Goal: Task Accomplishment & Management: Complete application form

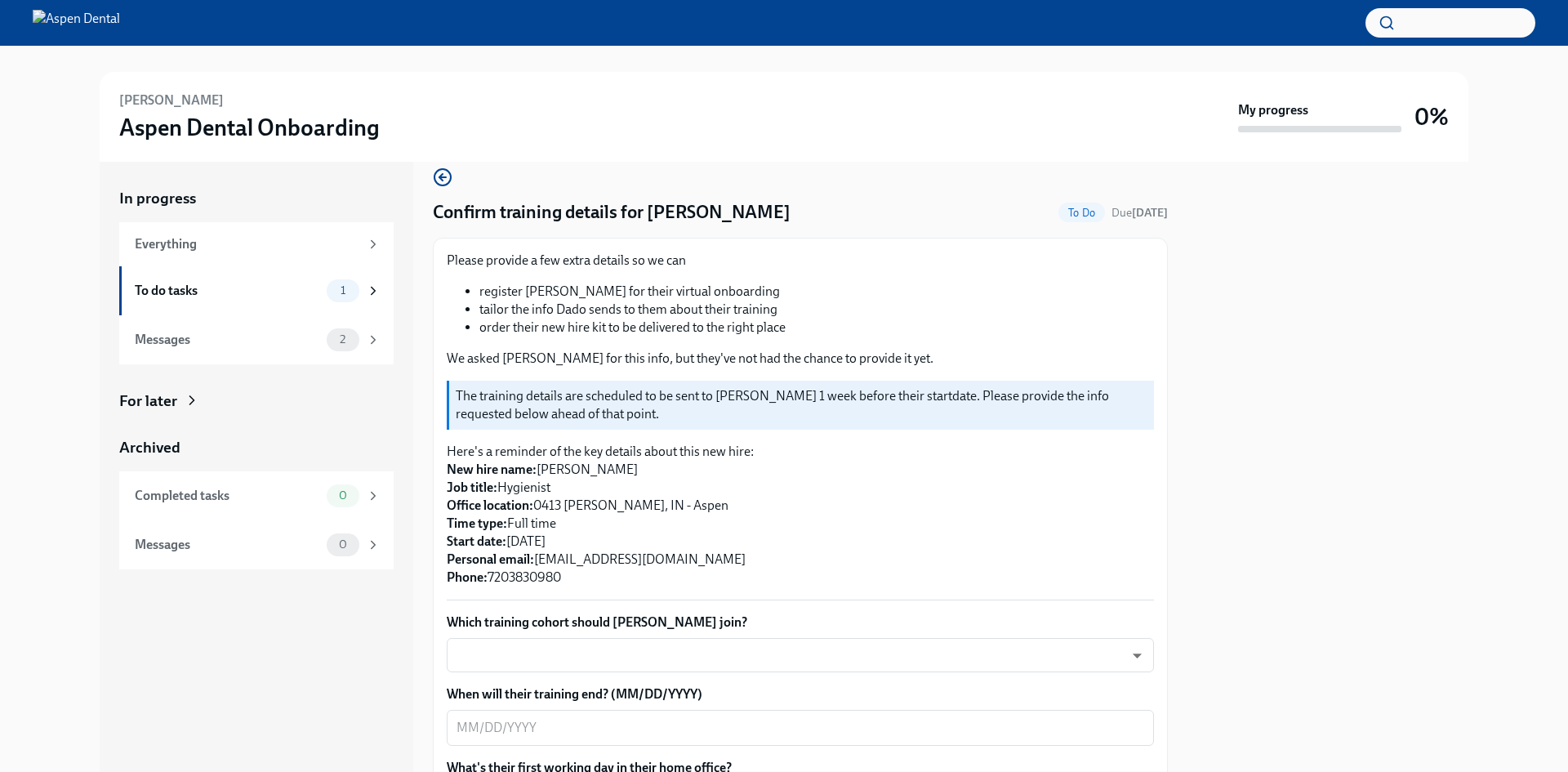
scroll to position [82, 0]
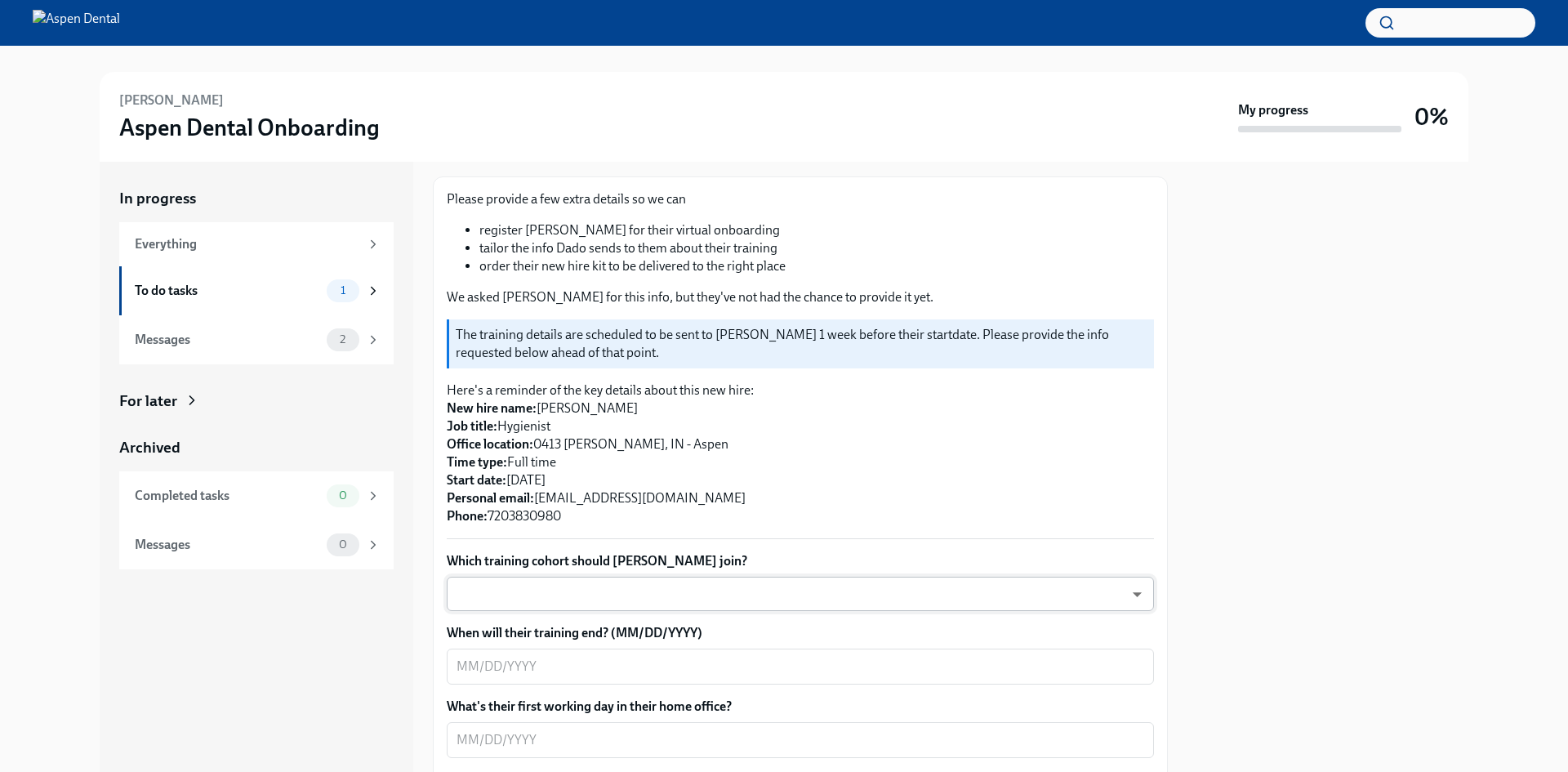
click at [867, 592] on body "[PERSON_NAME] Aspen Dental Onboarding My progress 0% In progress Everything To …" at bounding box center [784, 386] width 1568 height 772
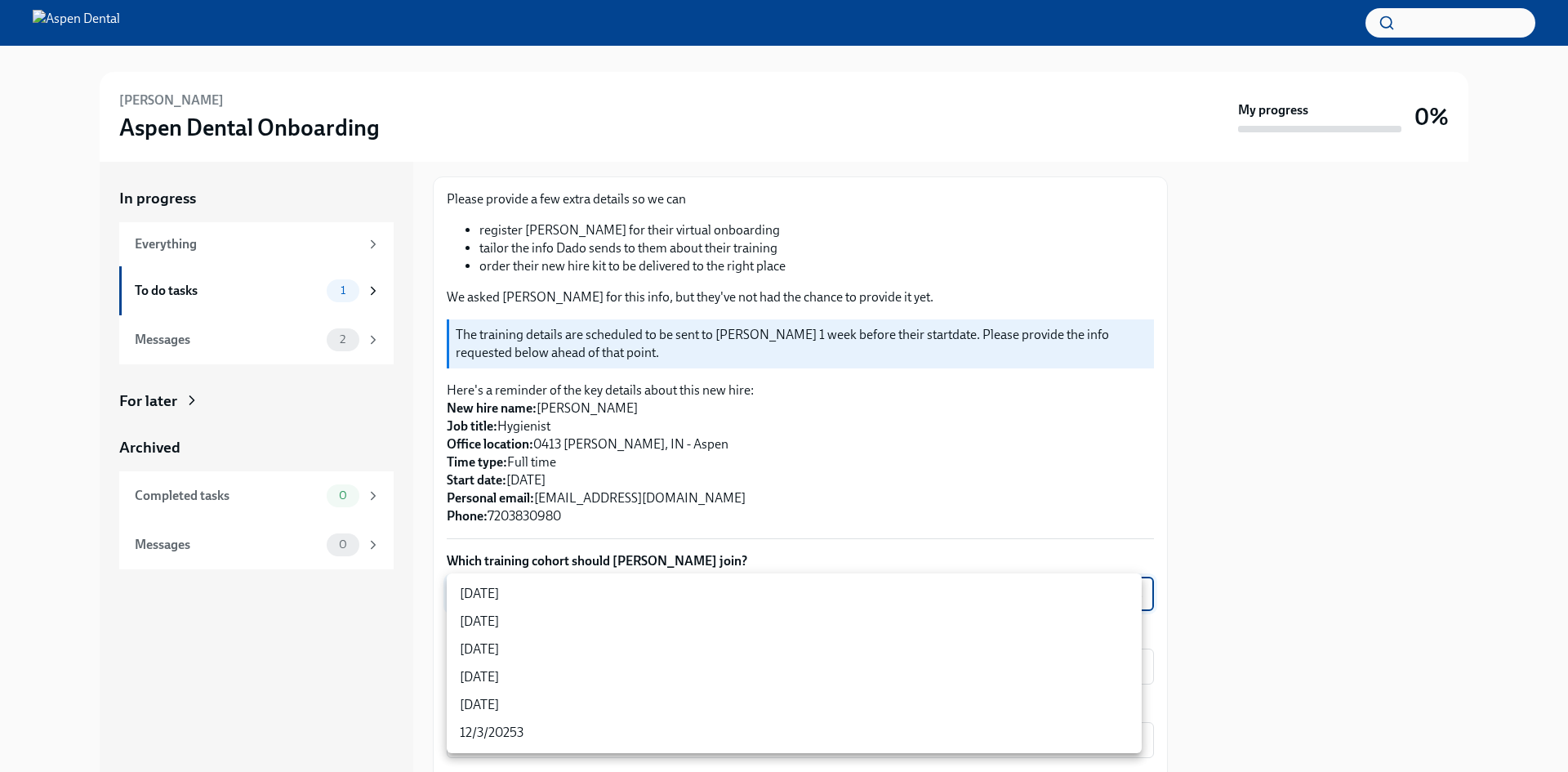
click at [1241, 454] on div at bounding box center [784, 386] width 1568 height 772
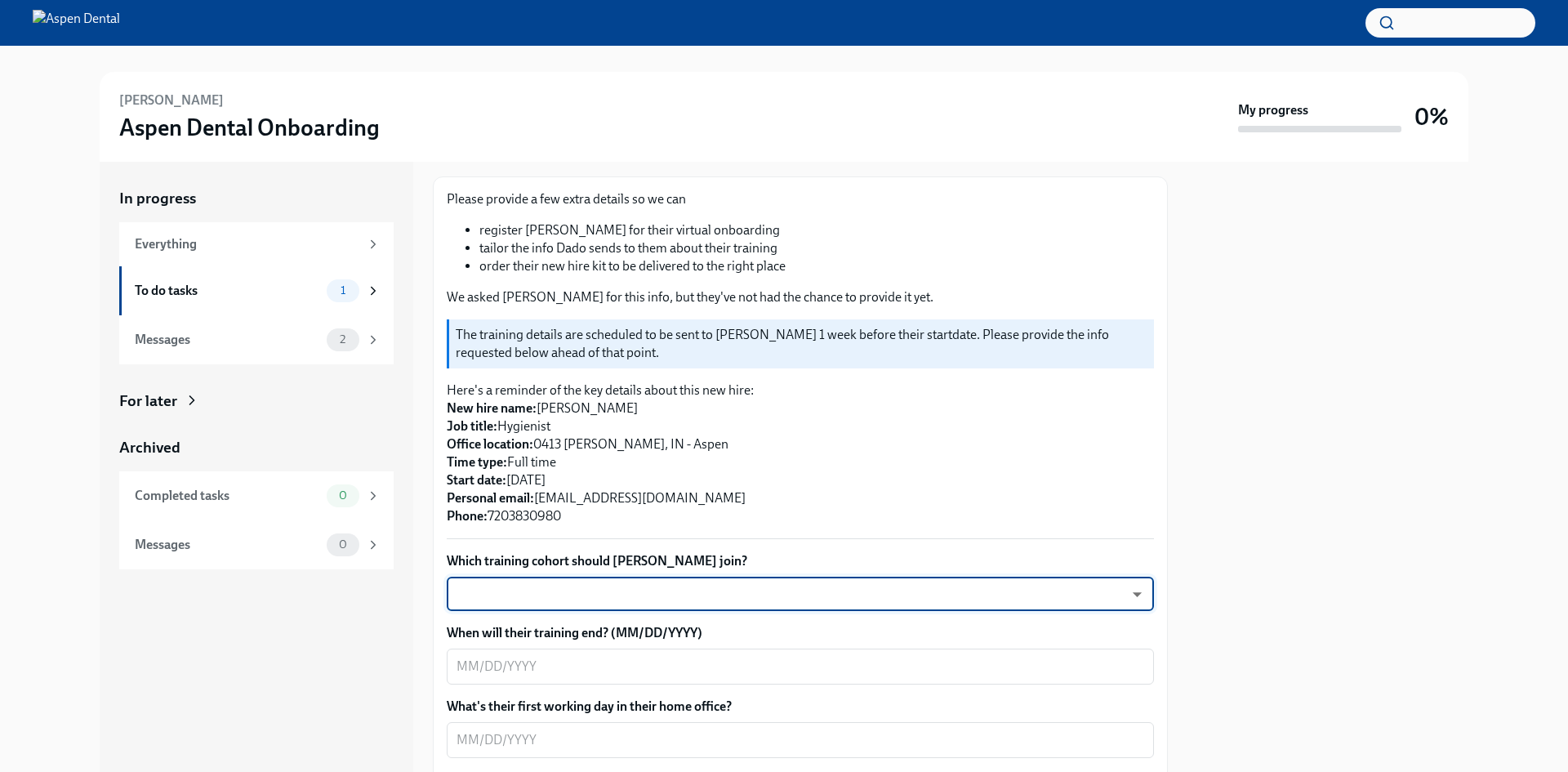
click at [1098, 590] on body "[PERSON_NAME] Aspen Dental Onboarding My progress 0% In progress Everything To …" at bounding box center [784, 386] width 1568 height 772
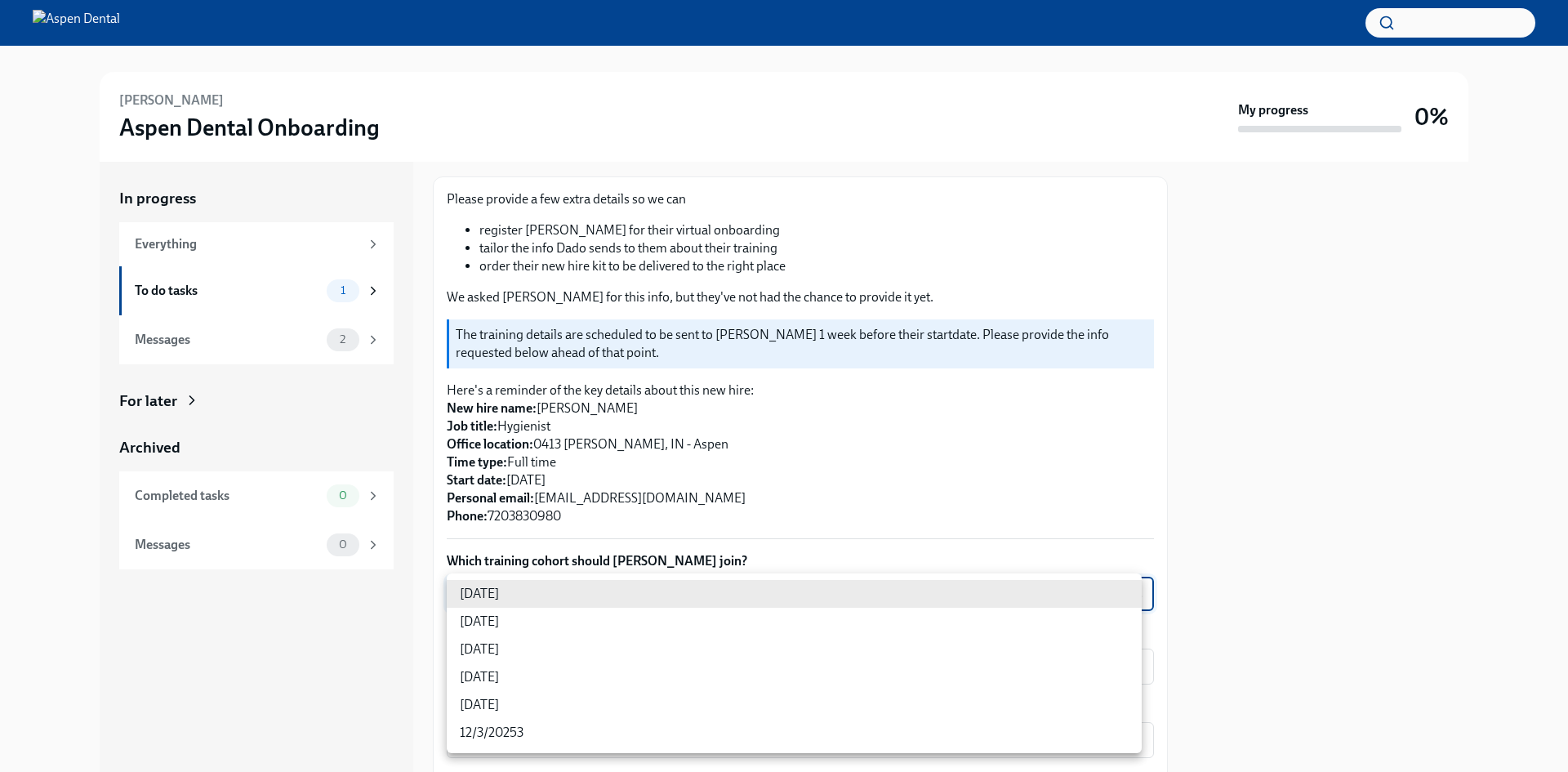
click at [578, 674] on li "[DATE]" at bounding box center [794, 676] width 695 height 28
type input "jeD9UGOIS"
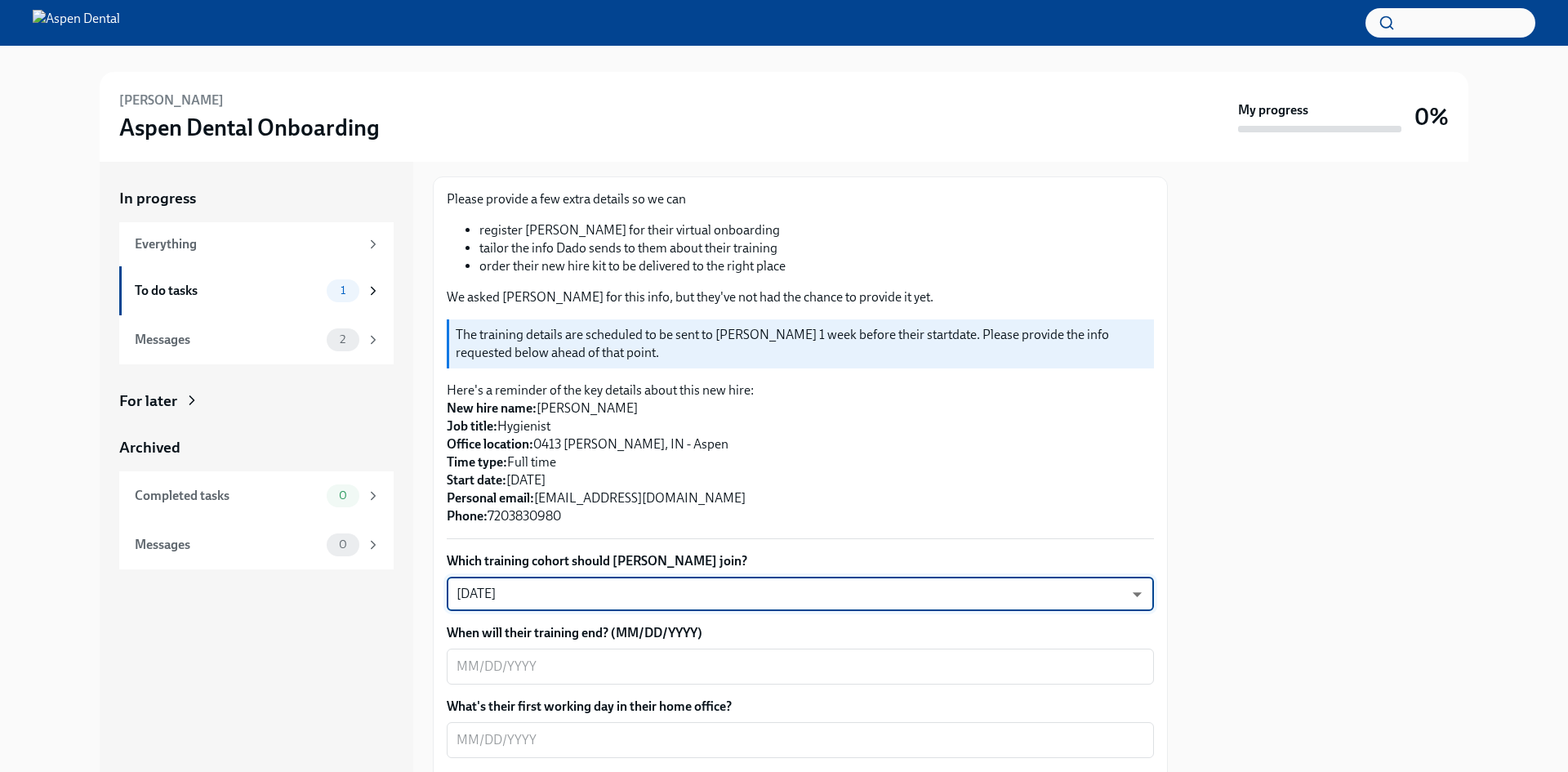
click at [1183, 512] on div "In progress Everything To do tasks 1 Messages 2 For later Archived Completed ta…" at bounding box center [784, 466] width 1369 height 610
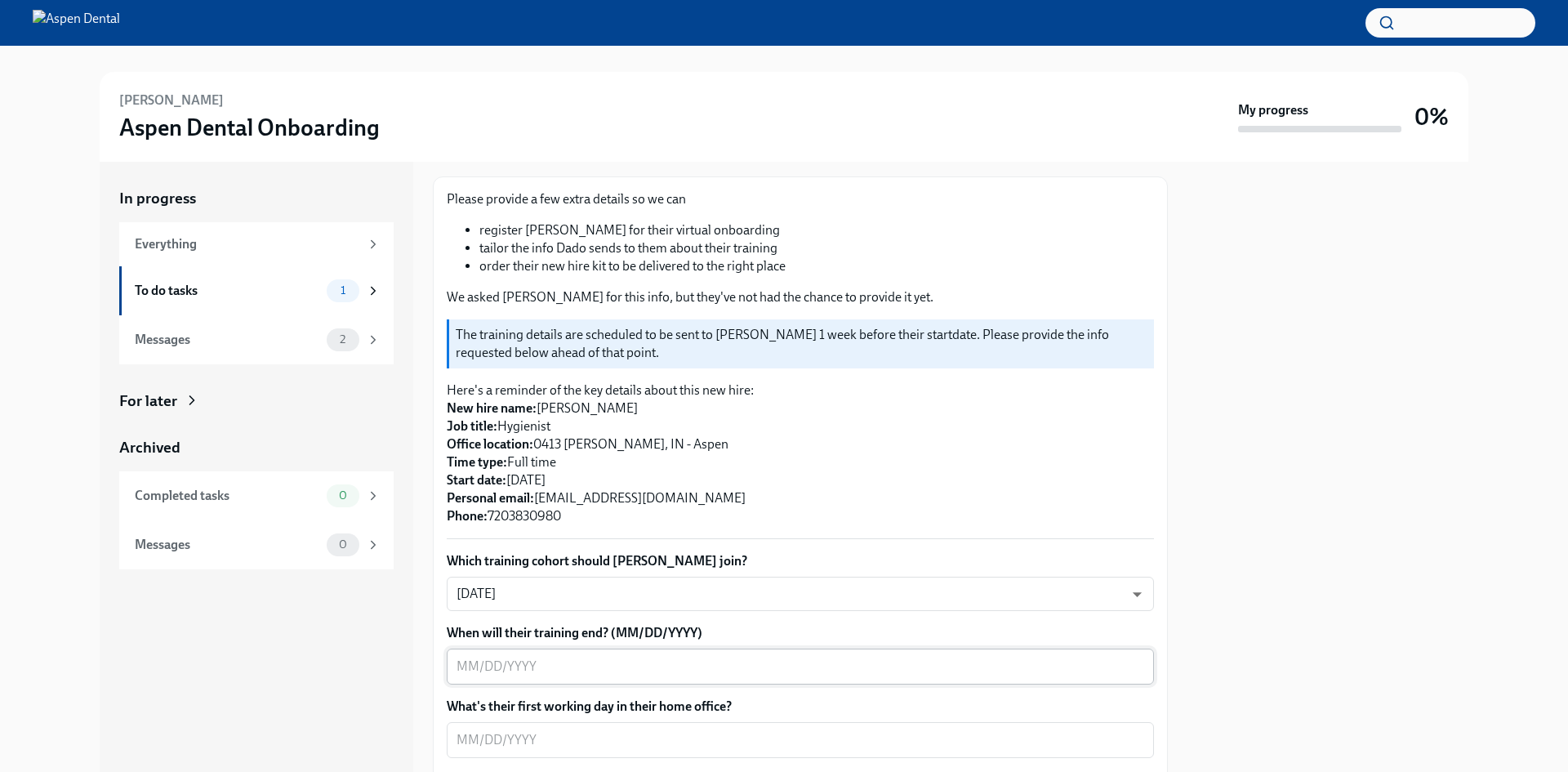
click at [1121, 664] on textarea "When will their training end? (MM/DD/YYYY)" at bounding box center [800, 665] width 688 height 19
click at [724, 655] on div "x ​" at bounding box center [800, 666] width 707 height 36
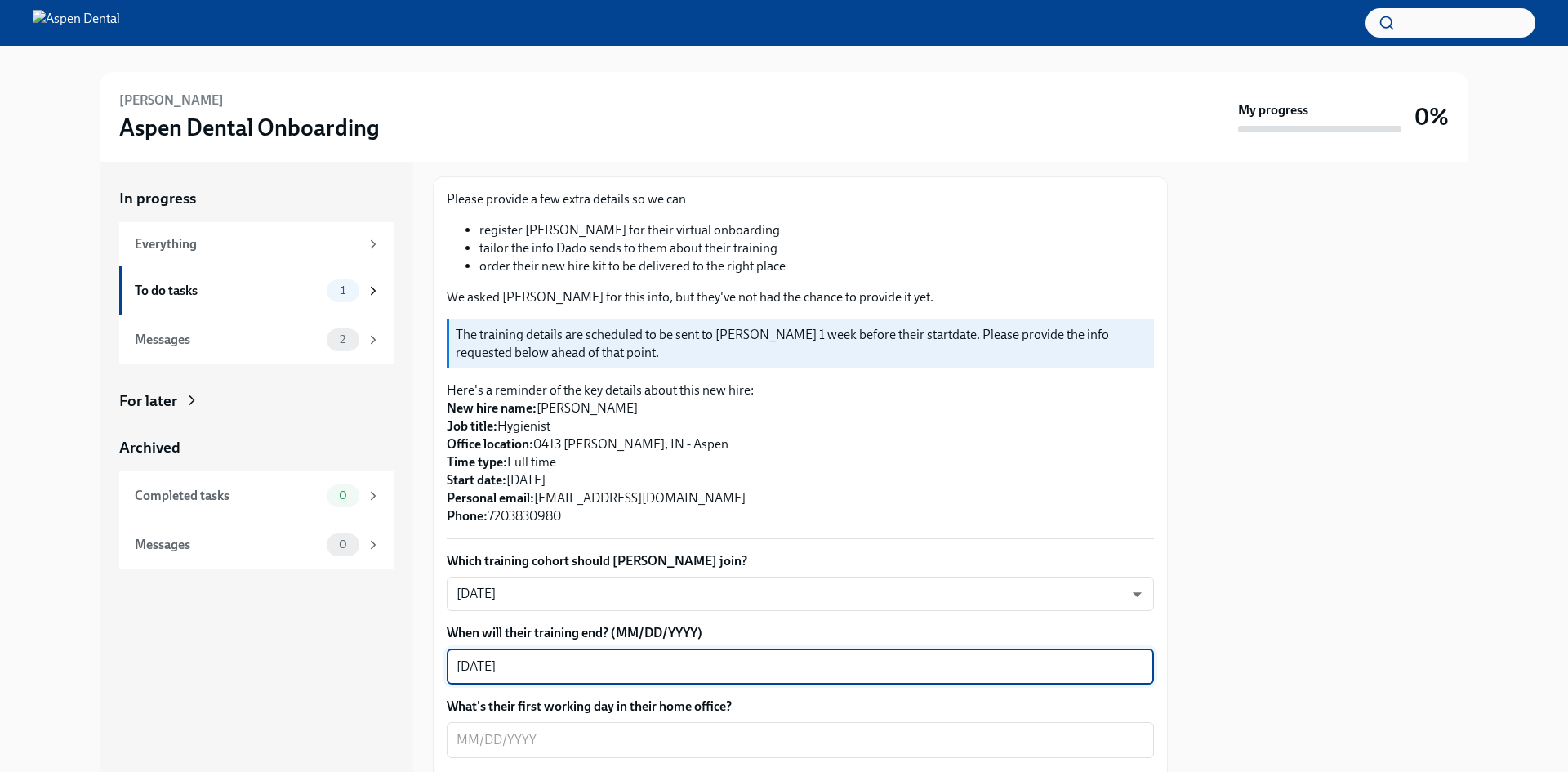
type textarea "[DATE]"
click at [1318, 610] on div at bounding box center [1328, 466] width 281 height 610
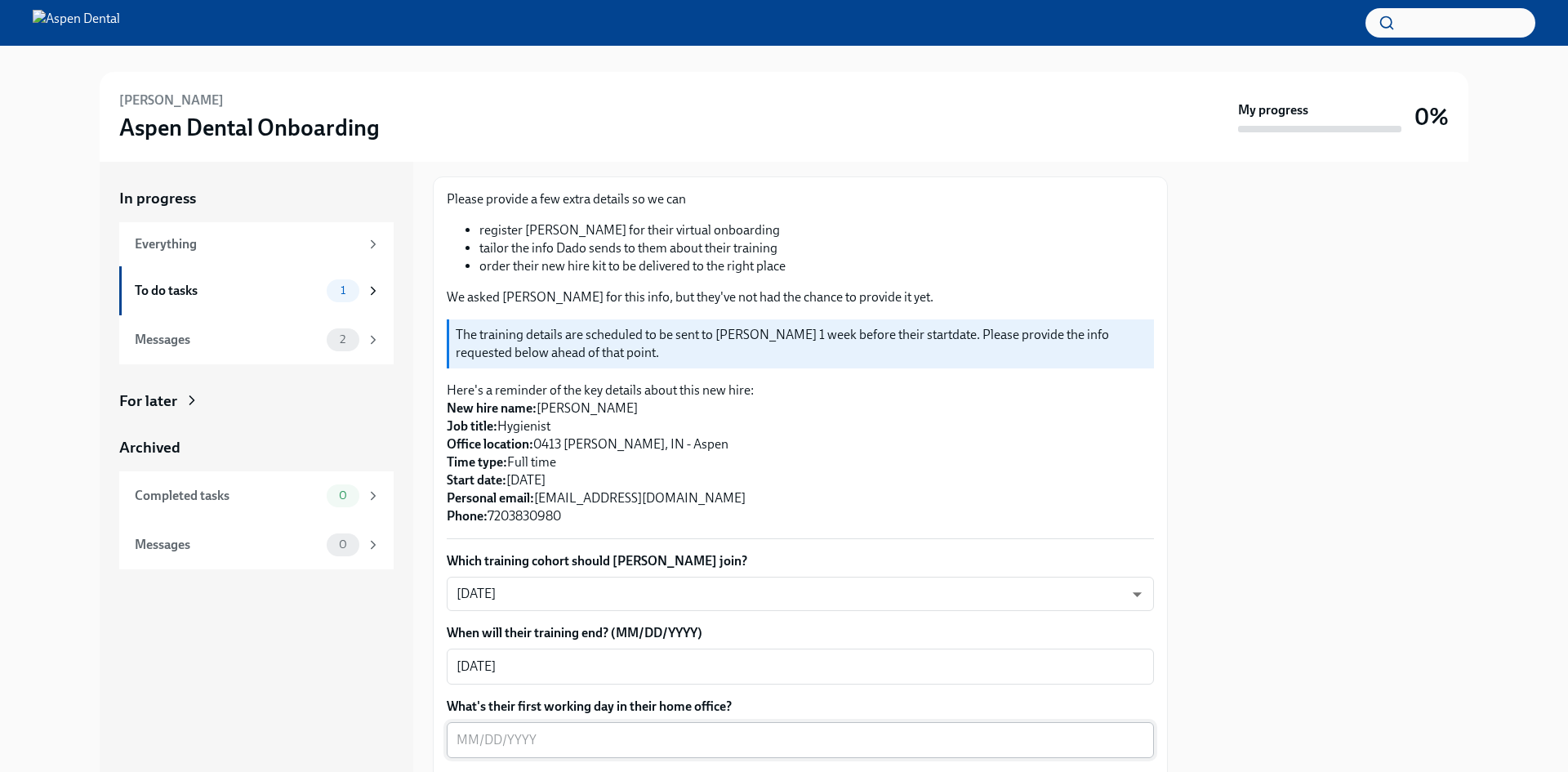
click at [672, 741] on textarea "What's their first working day in their home office?" at bounding box center [800, 739] width 688 height 19
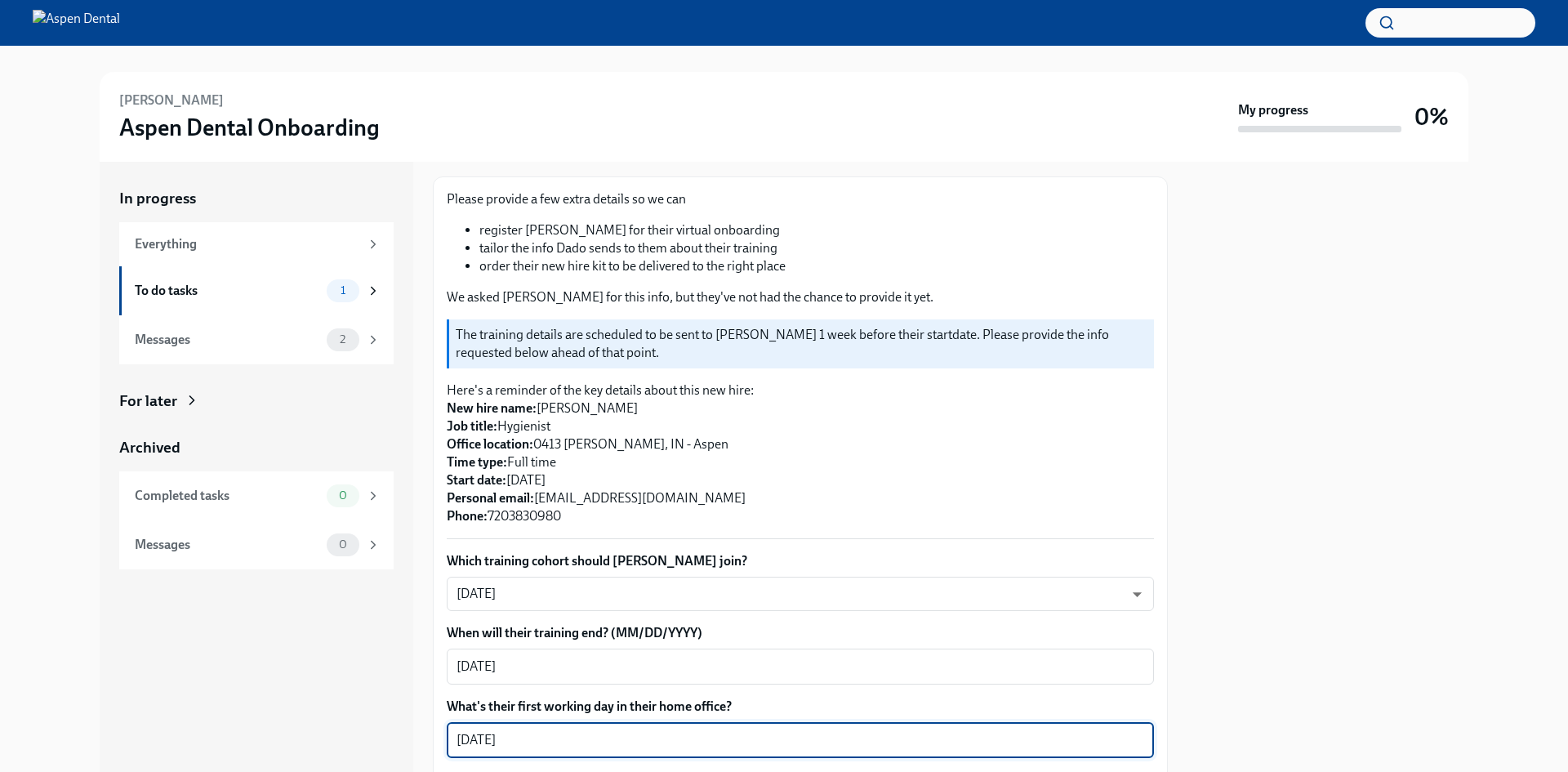
type textarea "[DATE]"
click at [1357, 548] on div at bounding box center [1328, 466] width 281 height 610
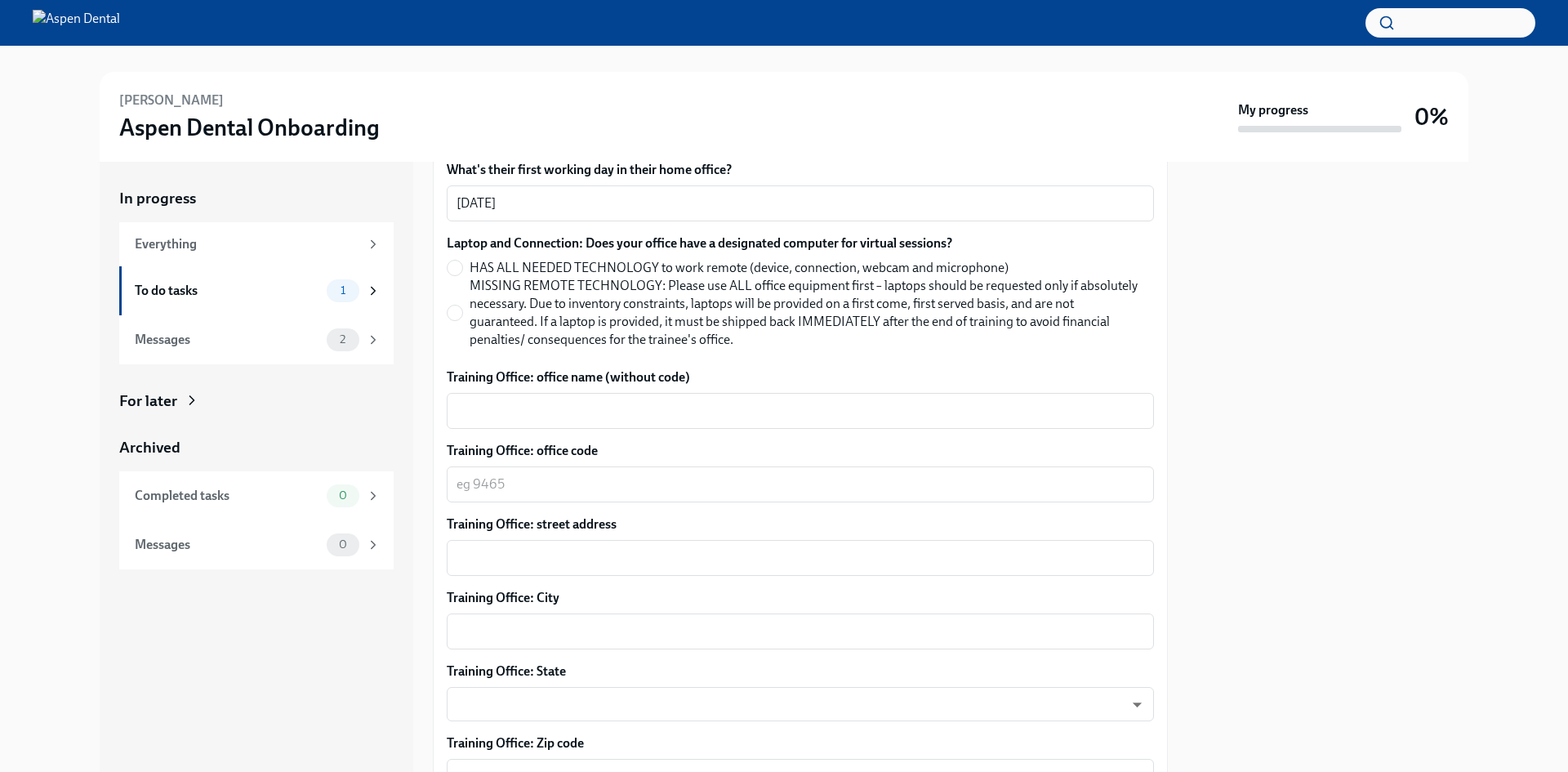
scroll to position [630, 0]
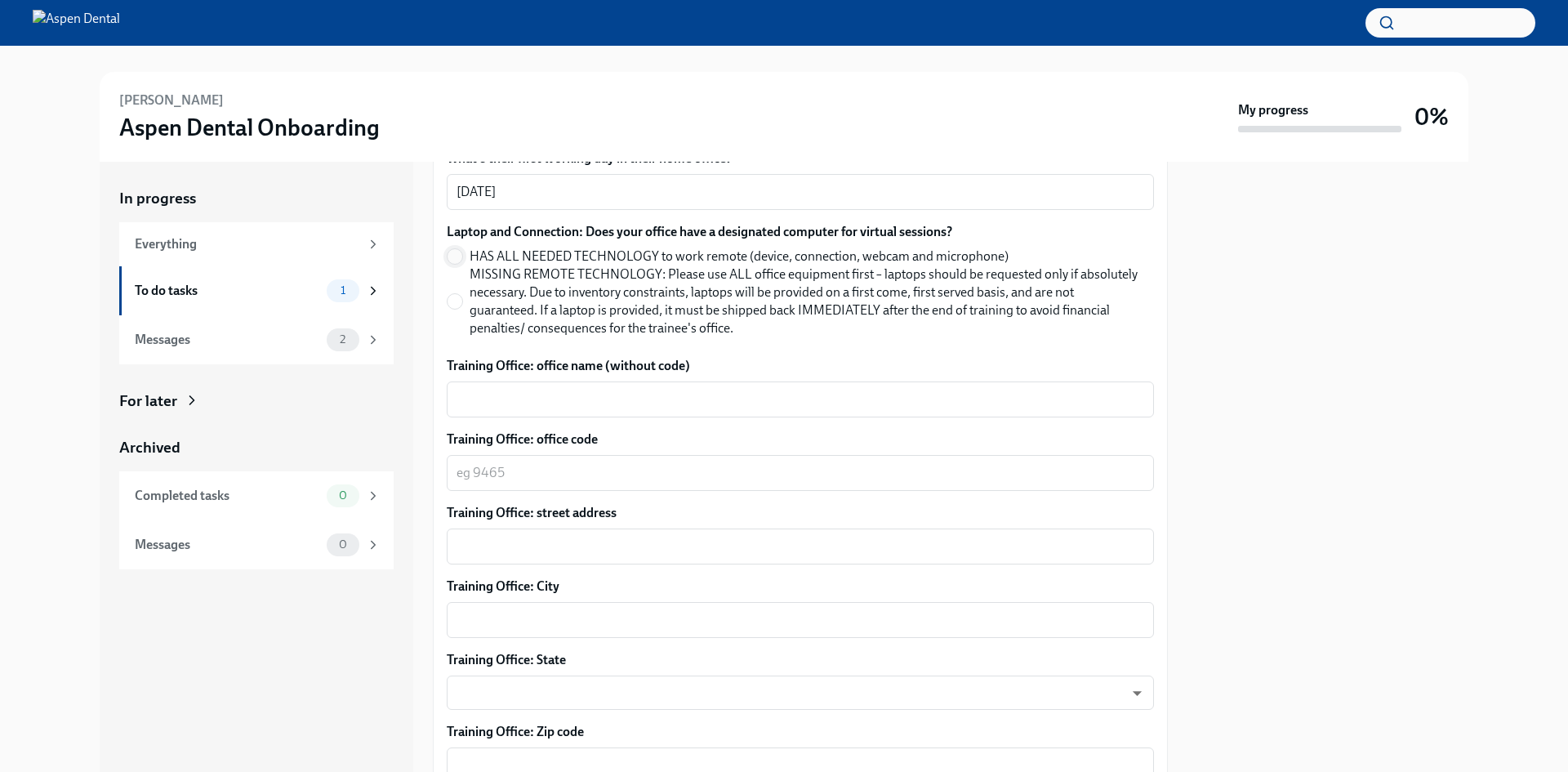
click at [454, 254] on input "HAS ALL NEEDED TECHNOLOGY to work remote (device, connection, webcam and microp…" at bounding box center [454, 256] width 14 height 14
radio input "true"
click at [453, 299] on input "MISSING REMOTE TECHNOLOGY: Please use ALL office equipment first – laptops shou…" at bounding box center [454, 301] width 14 height 14
radio input "true"
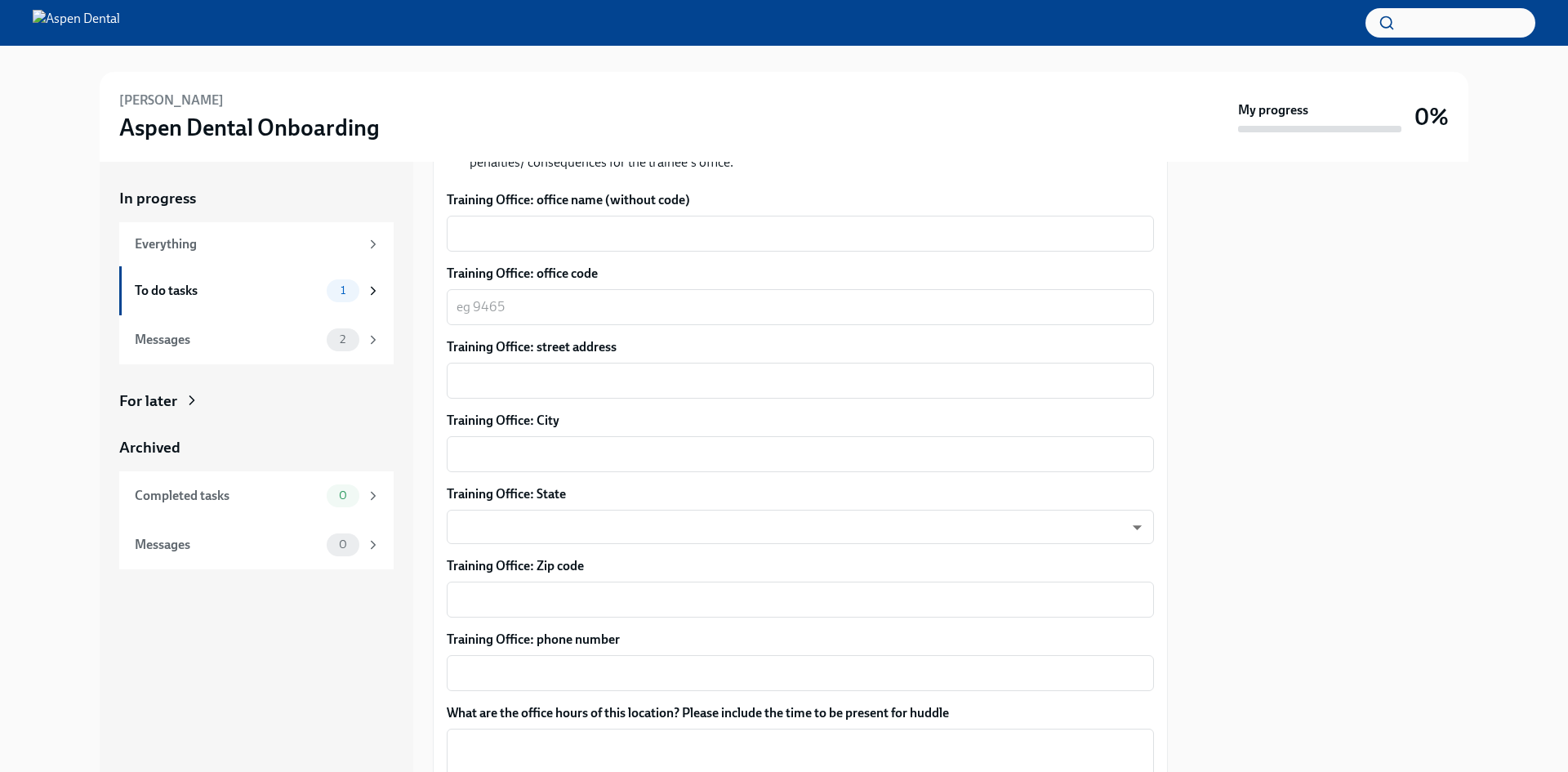
scroll to position [819, 0]
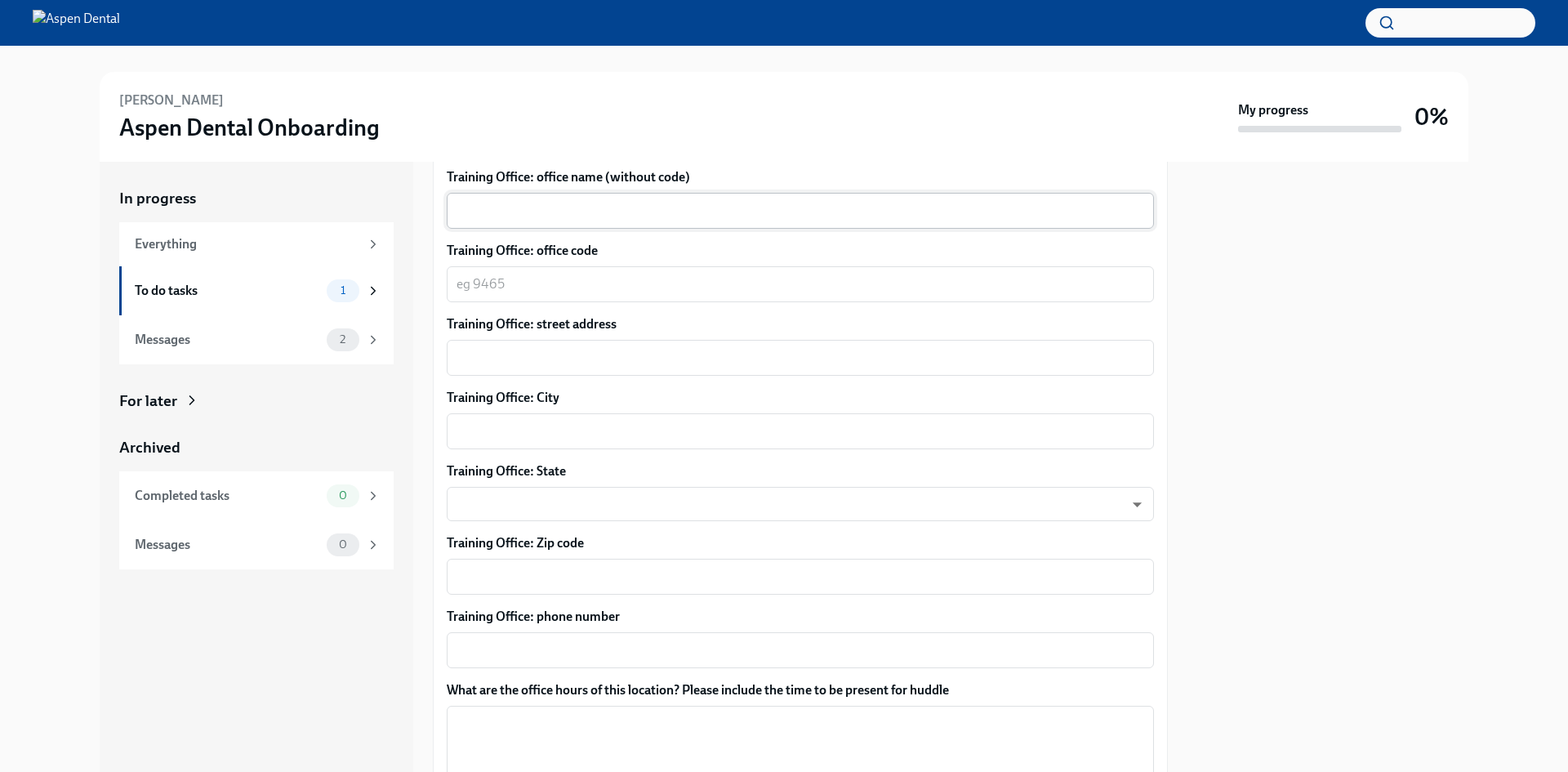
click at [608, 214] on textarea "Training Office: office name (without code)" at bounding box center [800, 211] width 688 height 19
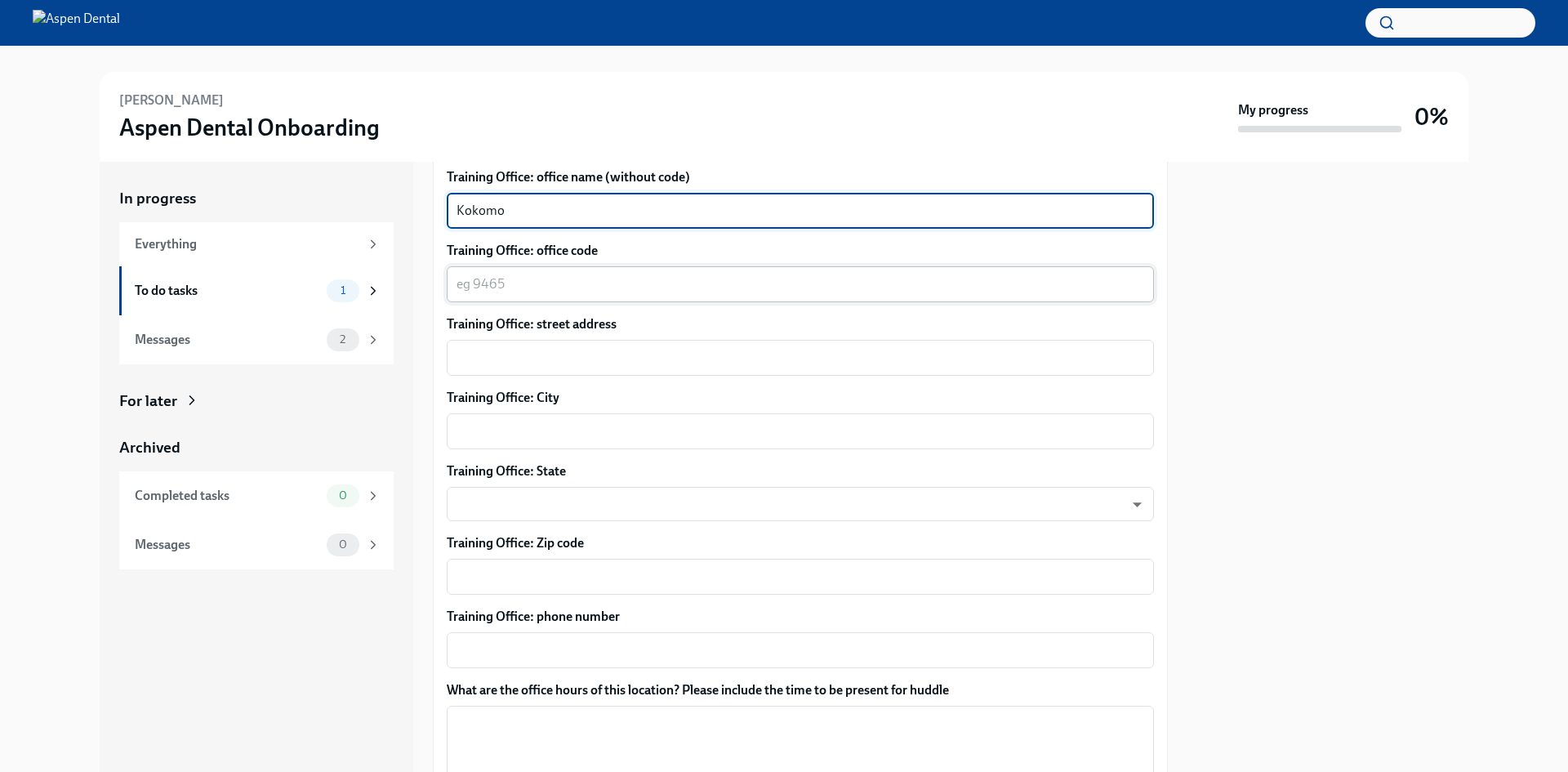
type textarea "Kokomo"
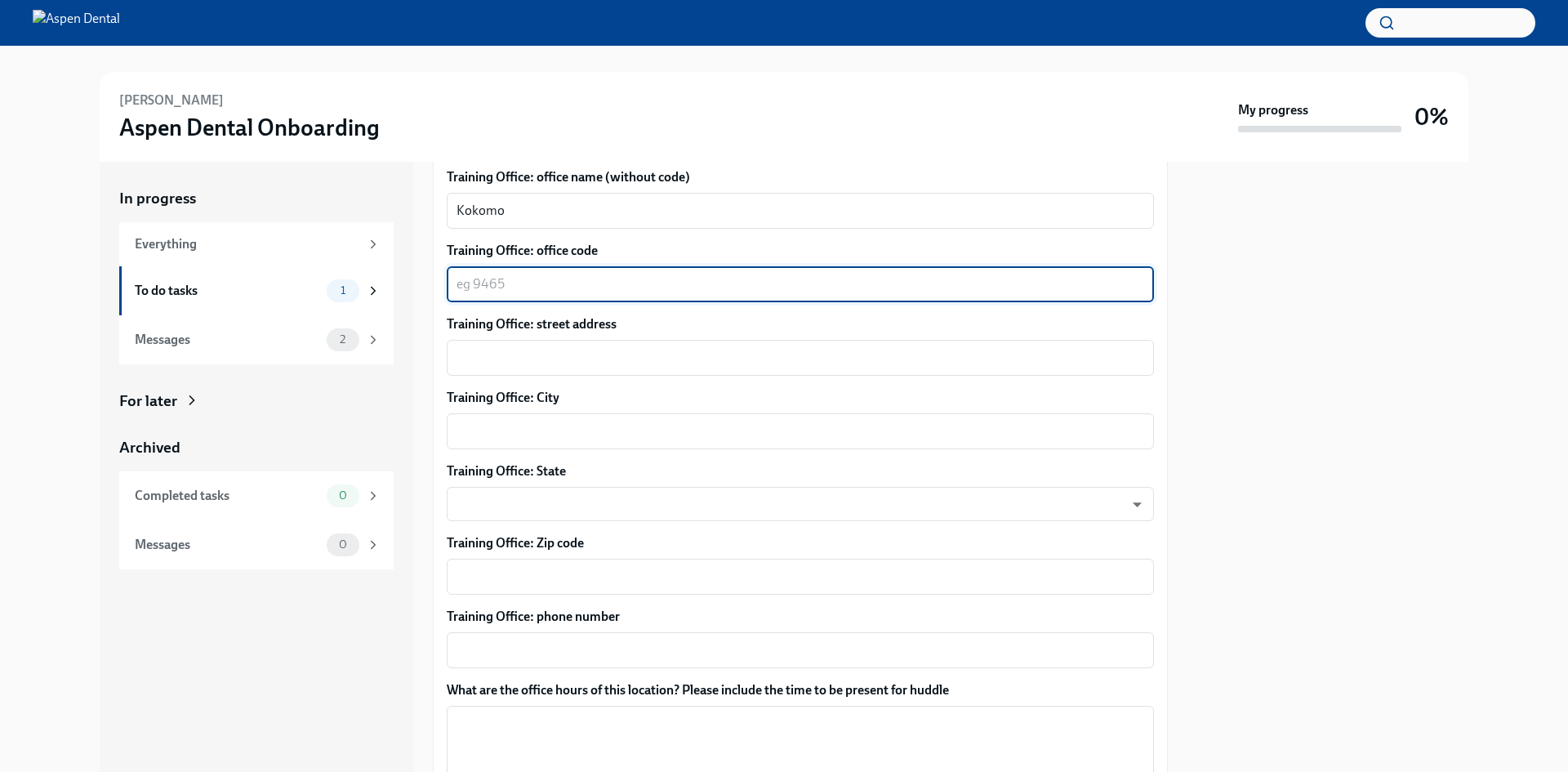
click at [536, 290] on textarea "Training Office: office code" at bounding box center [800, 284] width 688 height 19
type textarea "0415"
click at [570, 355] on textarea "Training Office: street address" at bounding box center [800, 357] width 688 height 19
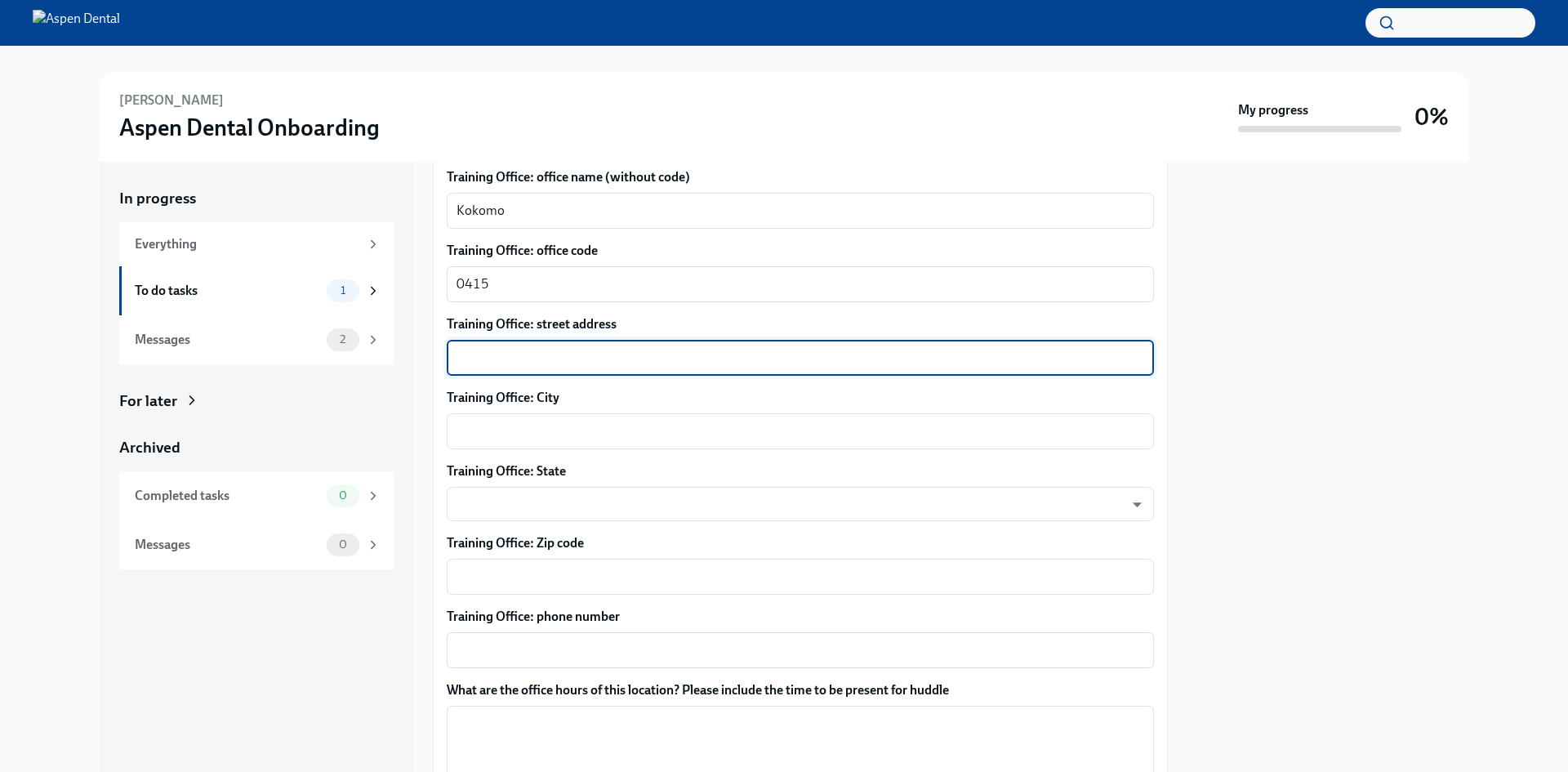
click at [557, 358] on textarea "Training Office: street address" at bounding box center [800, 357] width 688 height 19
paste textarea "[STREET_ADDRESS]"
type textarea "[STREET_ADDRESS]"
click at [573, 413] on div "Training Office: City x ​" at bounding box center [800, 419] width 707 height 60
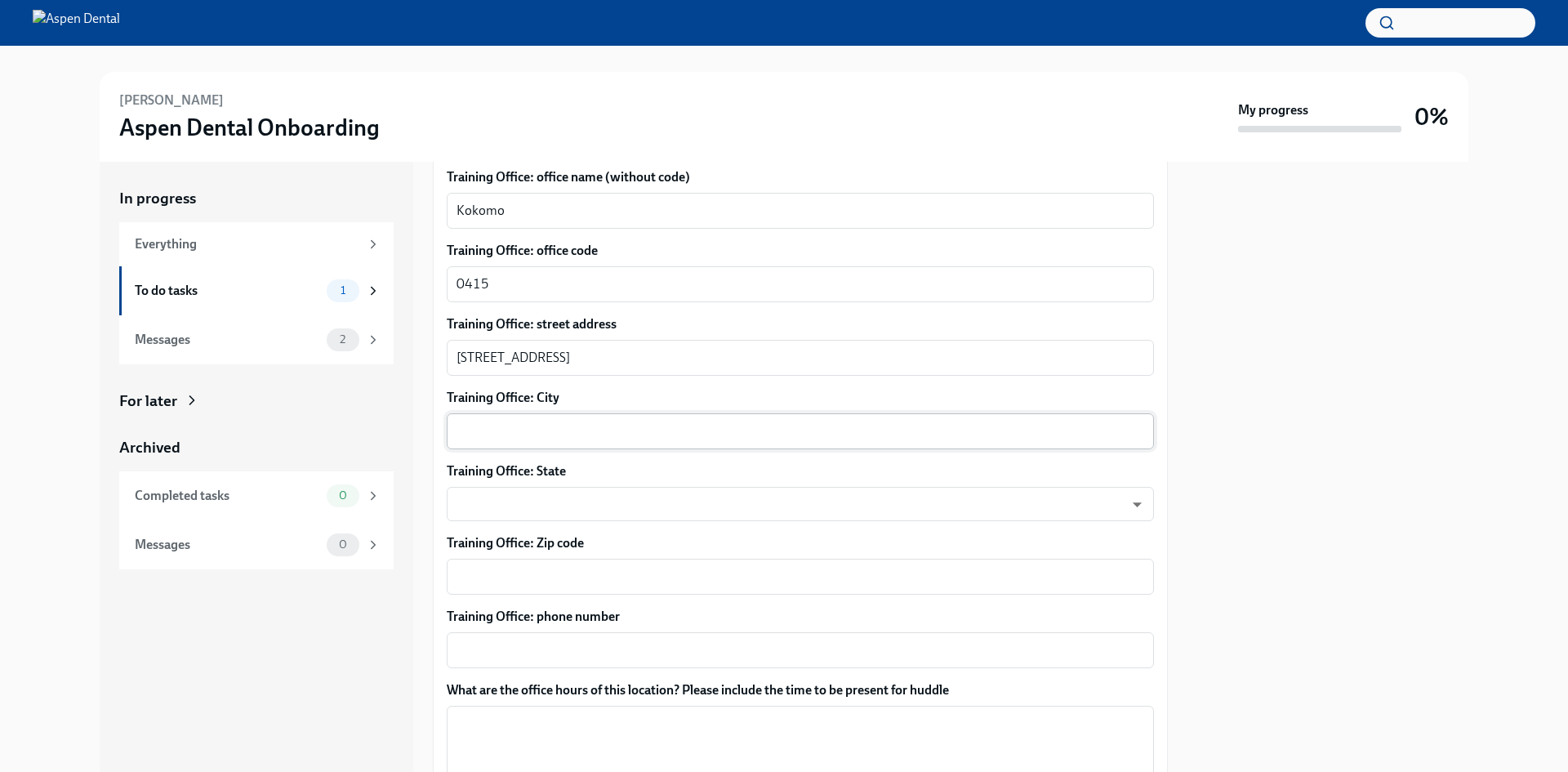
click at [571, 415] on div "x ​" at bounding box center [800, 431] width 707 height 36
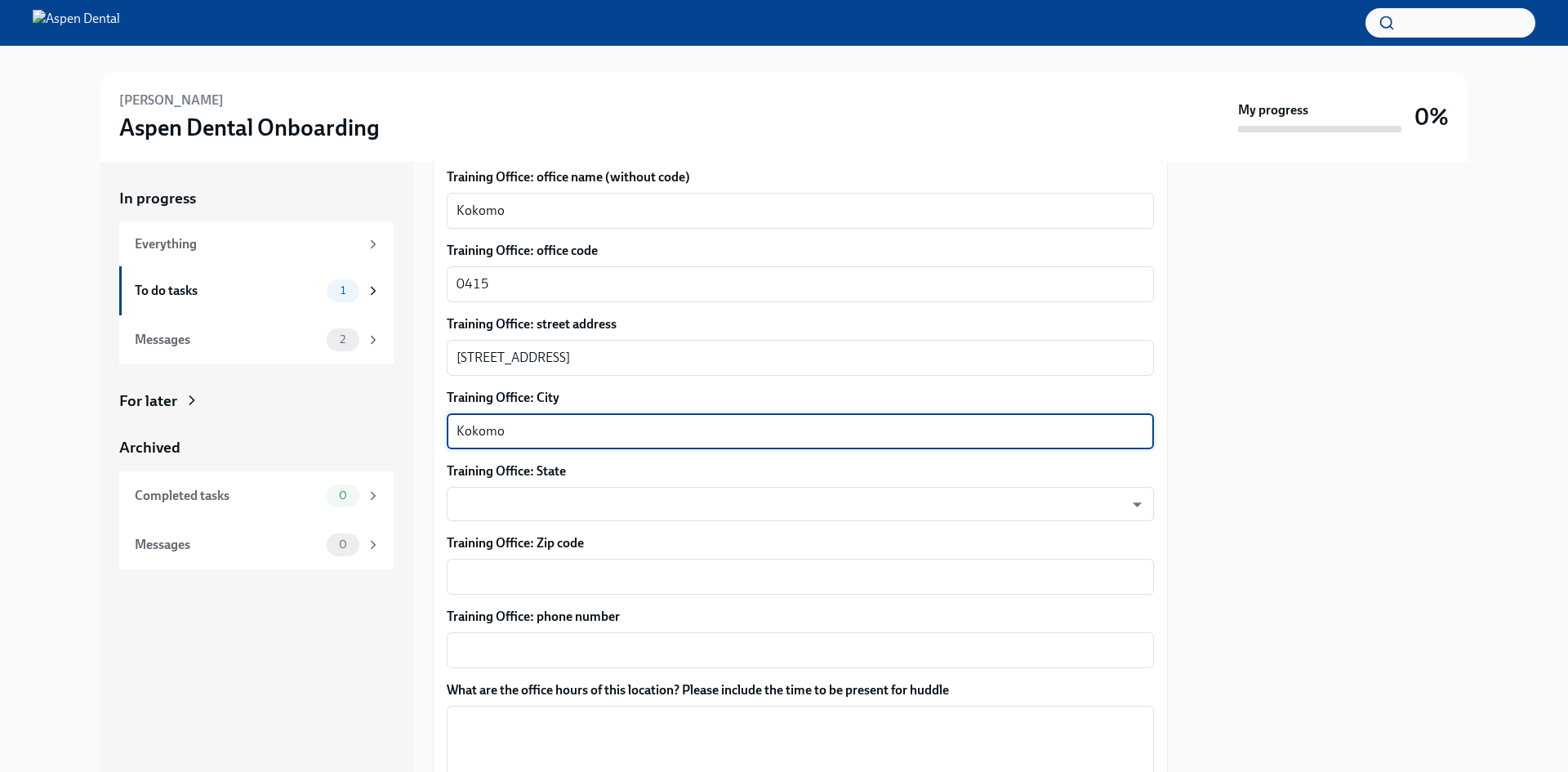
type textarea "Kokomo"
click at [580, 524] on div "Which training cohort should [PERSON_NAME] join? [DATE] jeD9UGOIS ​ When will t…" at bounding box center [800, 538] width 707 height 1444
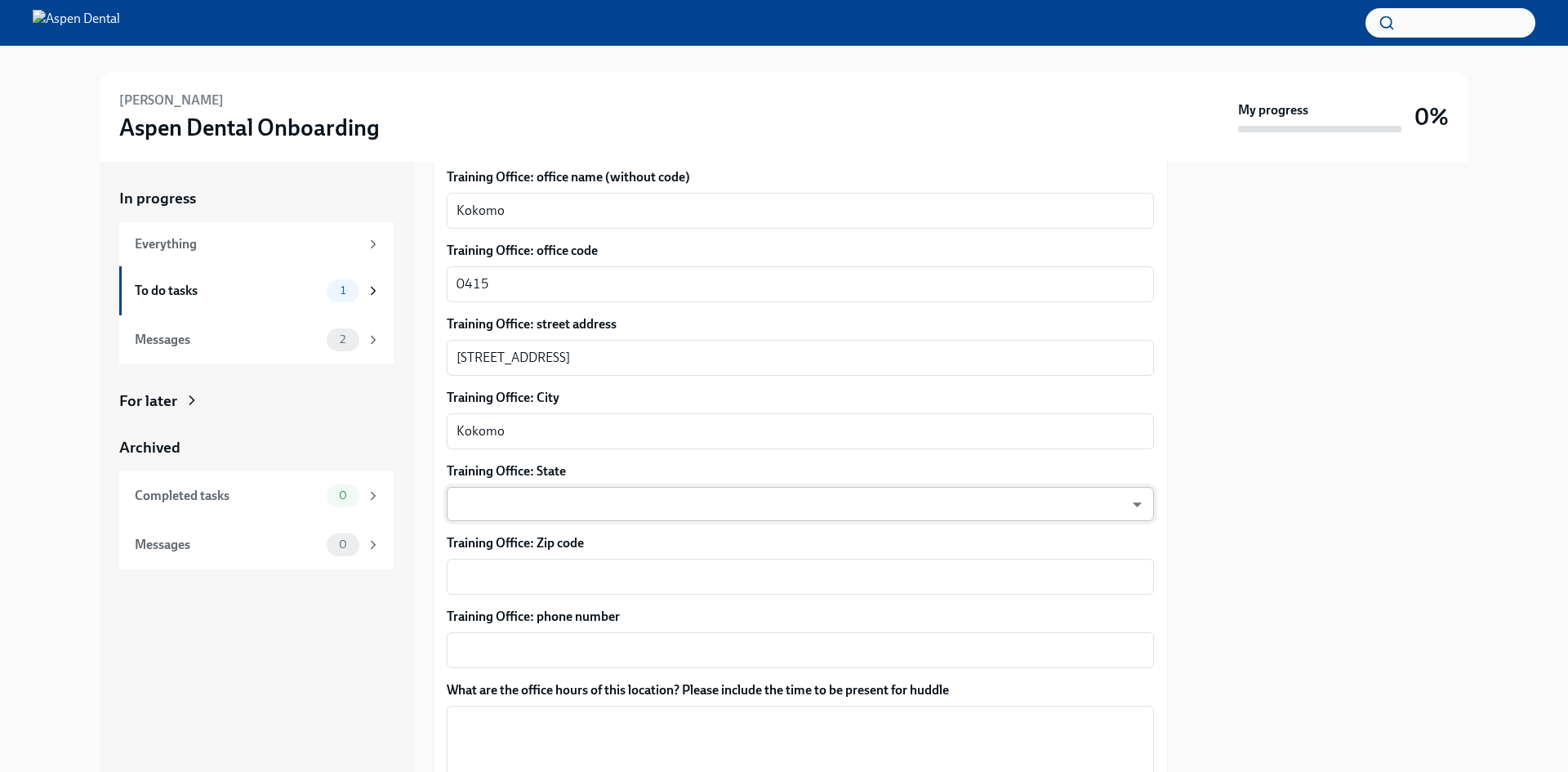
click at [589, 514] on body "[PERSON_NAME] Aspen Dental Onboarding My progress 0% In progress Everything To …" at bounding box center [784, 386] width 1568 height 772
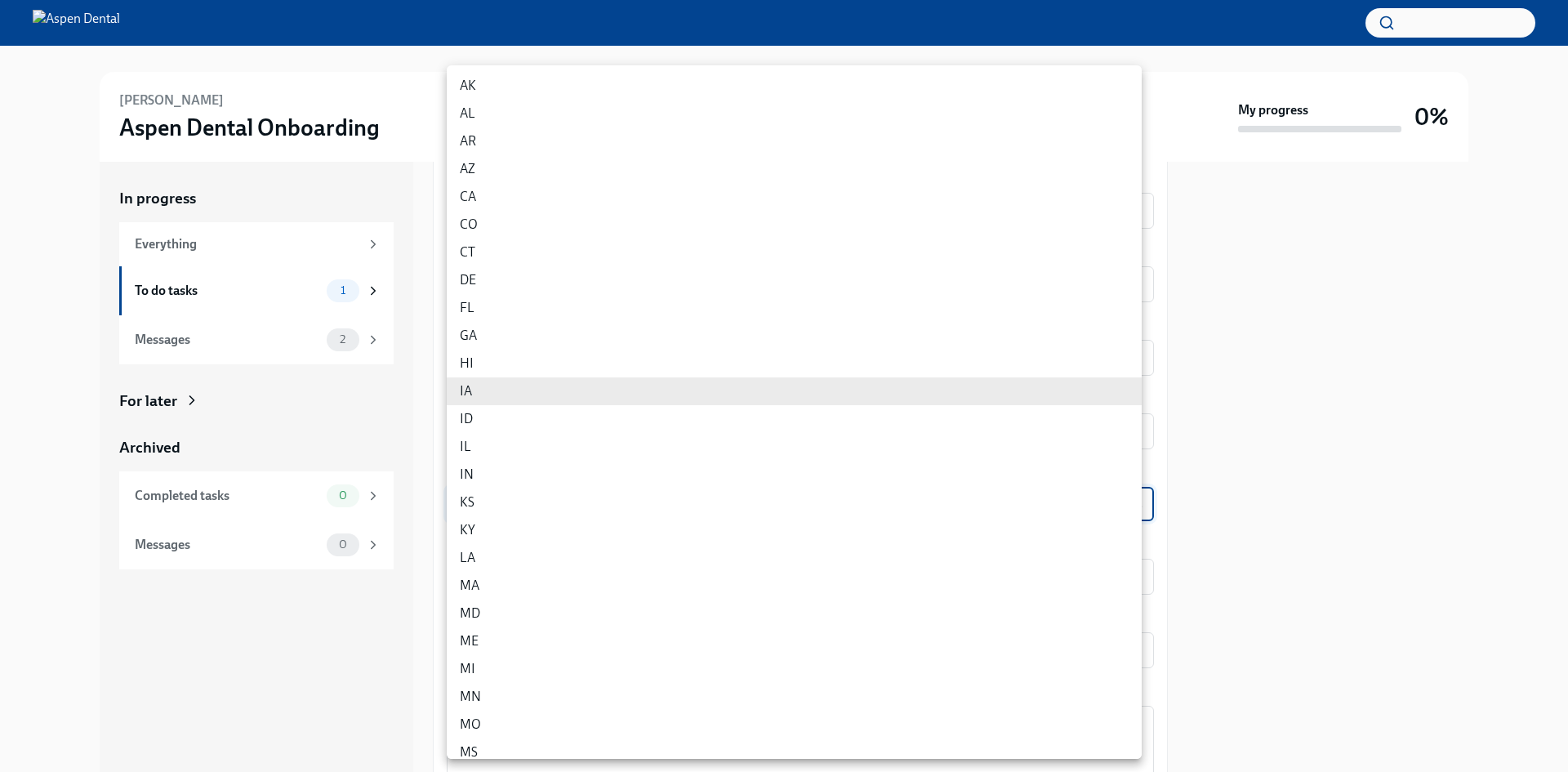
click at [536, 468] on li "IN" at bounding box center [794, 474] width 695 height 28
type input "l41KCsEUd"
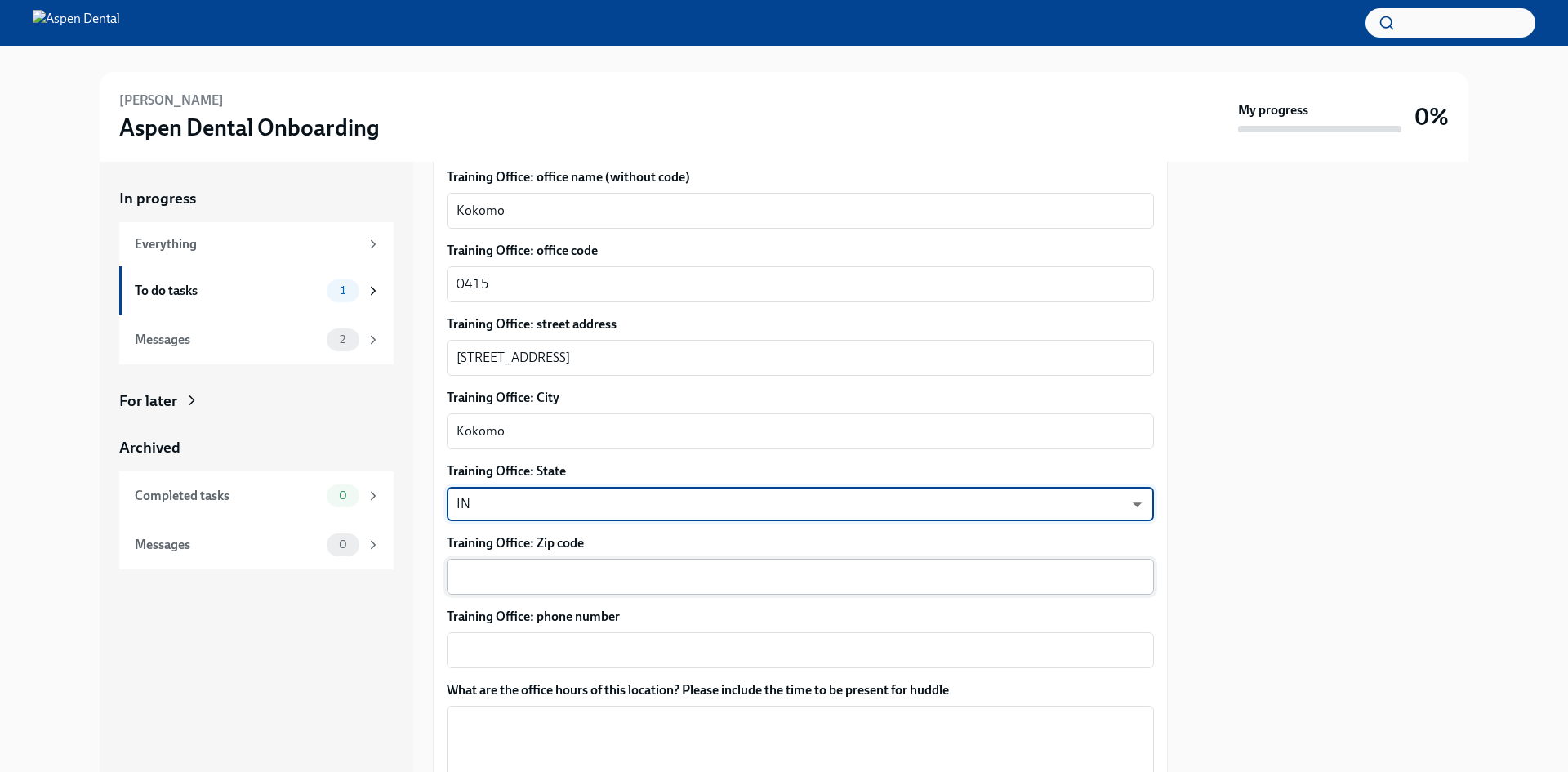
click at [553, 581] on textarea "Training Office: Zip code" at bounding box center [800, 576] width 688 height 19
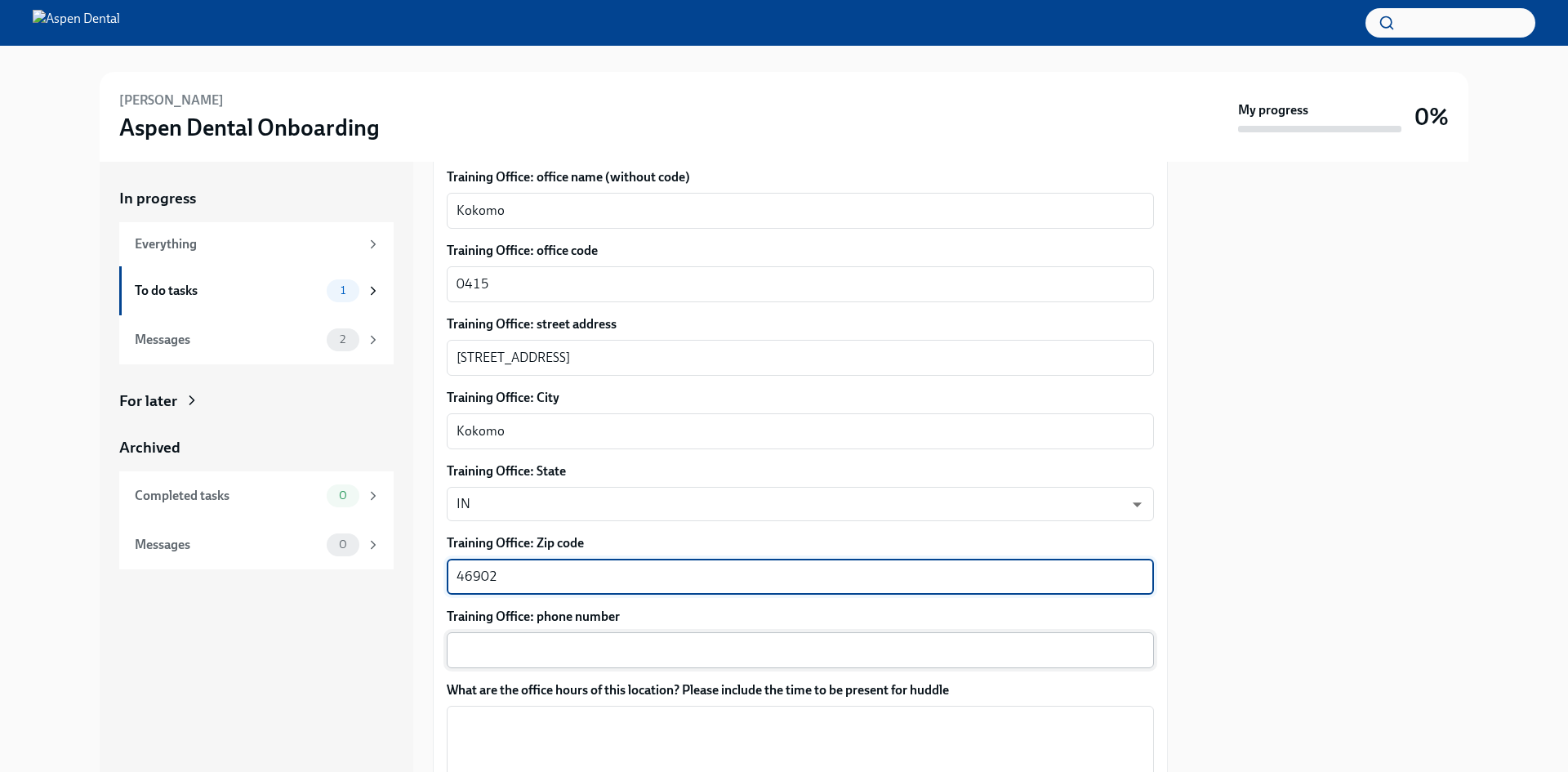
type textarea "46902"
click at [593, 640] on textarea "Training Office: phone number" at bounding box center [800, 649] width 688 height 19
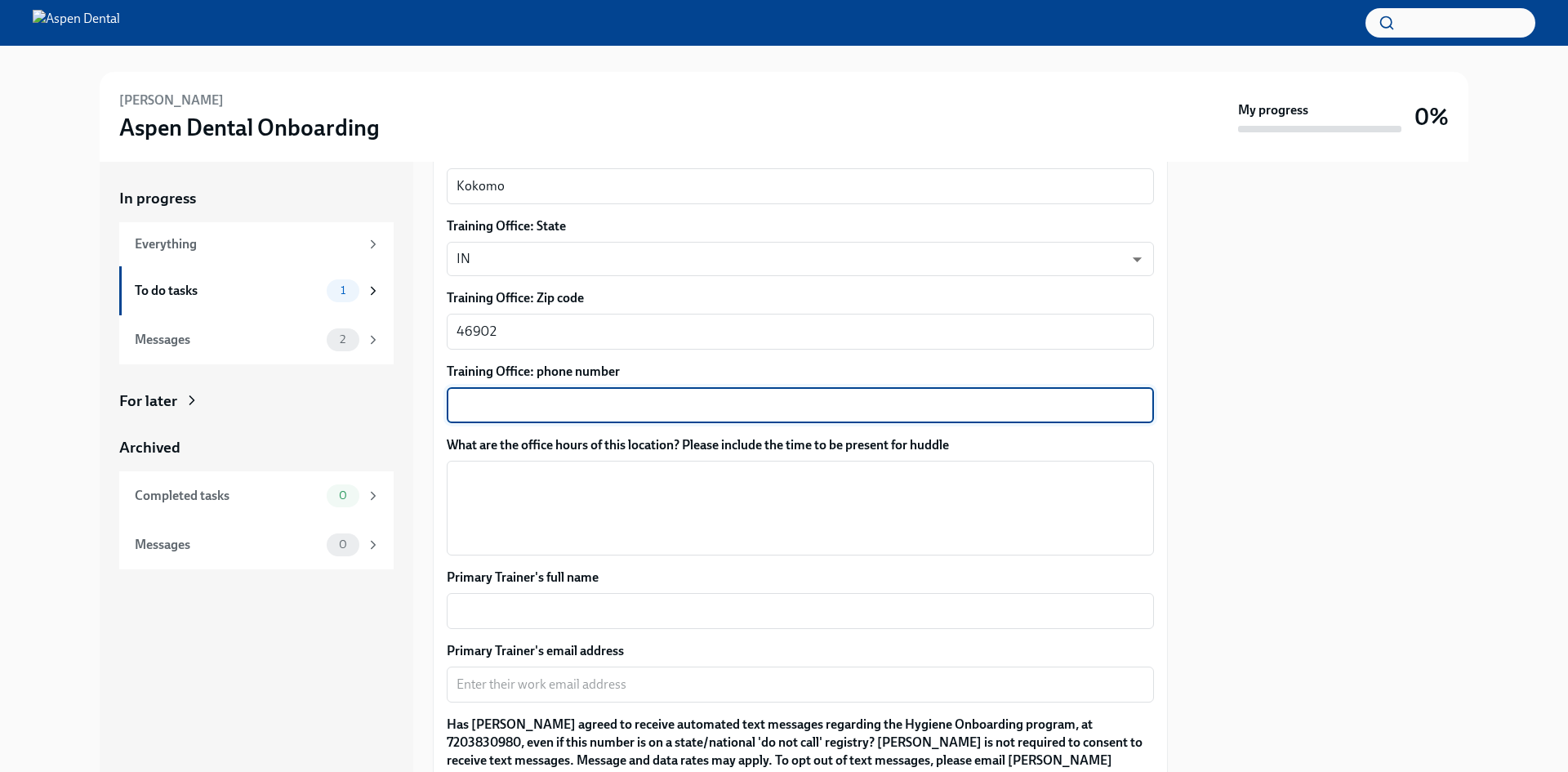
scroll to position [1227, 0]
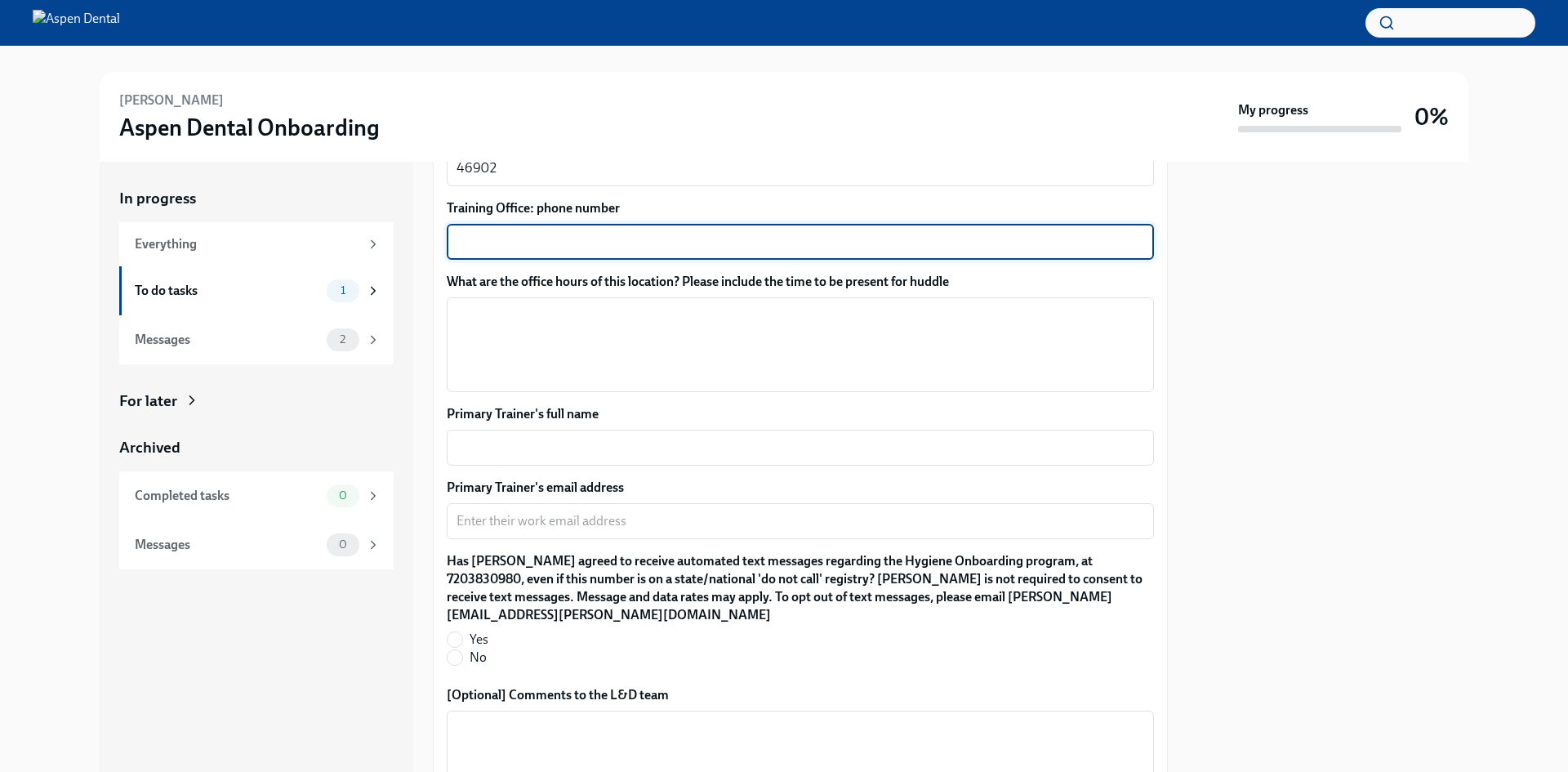
click at [530, 233] on textarea "Training Office: phone number" at bounding box center [800, 241] width 688 height 19
paste textarea "[PHONE_NUMBER]"
type textarea "[PHONE_NUMBER]"
click at [519, 324] on textarea "What are the office hours of this location? Please include the time to be prese…" at bounding box center [800, 344] width 688 height 79
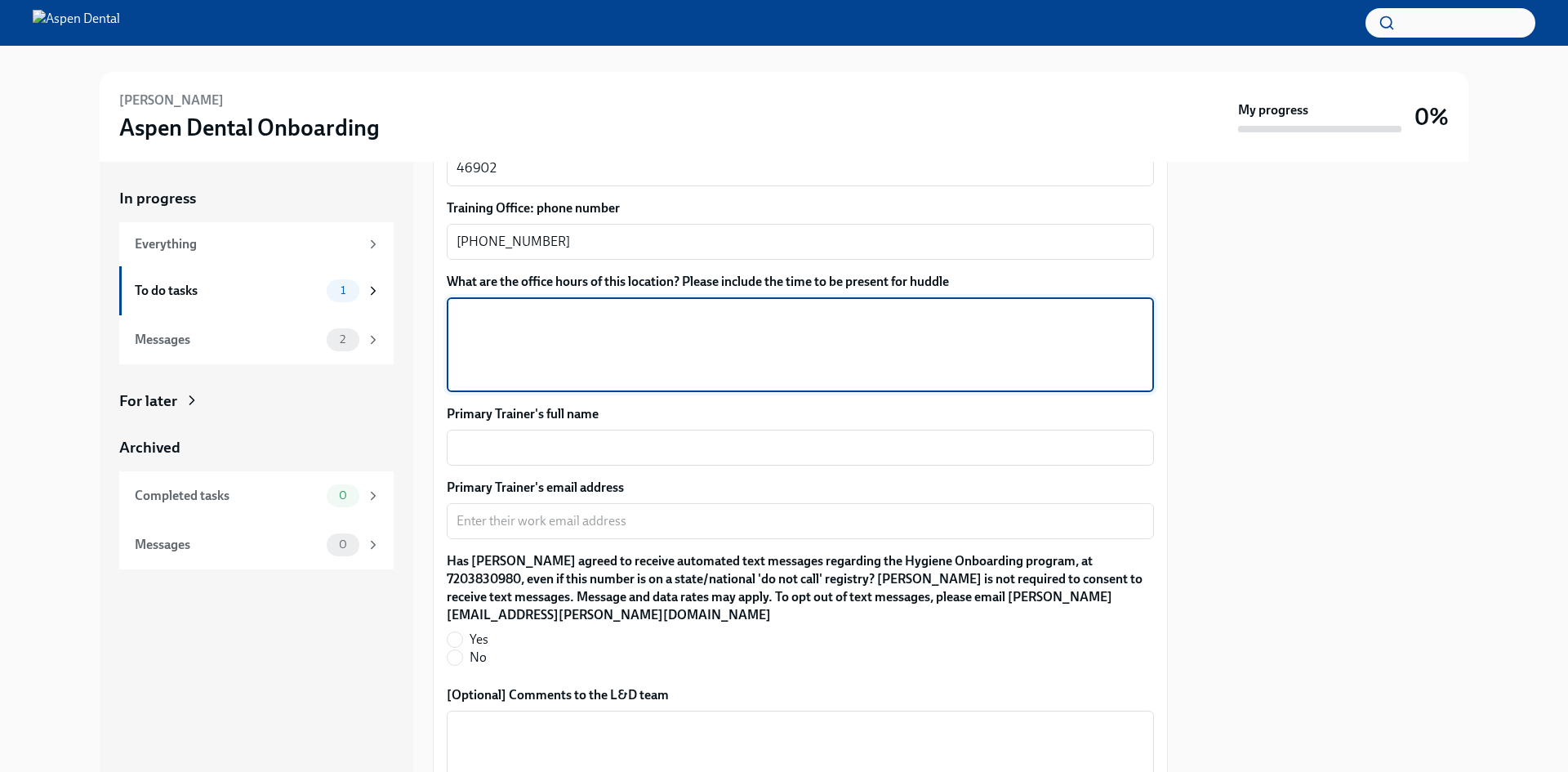
paste textarea "[DATE] 8:00AM - 6:00PM [DATE] 8:00AM - 5:30PM [DATE] 8:00AM - 5:30PM [DATE] 1:0…"
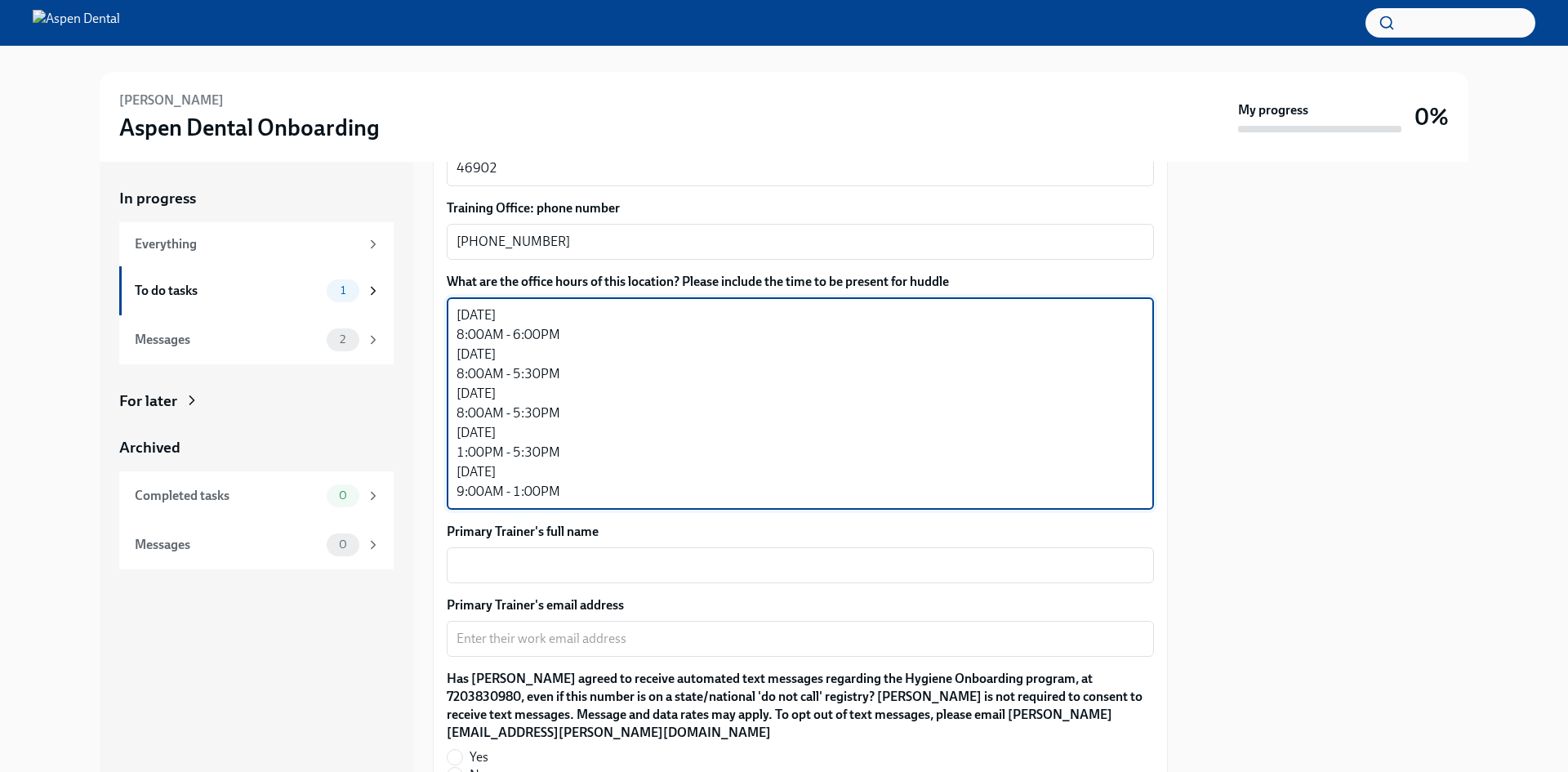
click at [463, 338] on textarea "[DATE] 8:00AM - 6:00PM [DATE] 8:00AM - 5:30PM [DATE] 8:00AM - 5:30PM [DATE] 1:0…" at bounding box center [800, 403] width 688 height 196
click at [464, 494] on textarea "[DATE] 7:45AM - 6:00PM [DATE] 7:45AM - 5:30PM [DATE] 7:45AM - 5:30PM [DATE] 7:4…" at bounding box center [800, 403] width 688 height 196
click at [473, 493] on textarea "[DATE] 7:45AM - 6:00PM [DATE] 7:45AM - 5:30PM [DATE] 7:45AM - 5:30PM [DATE] 7:4…" at bounding box center [800, 403] width 688 height 196
type textarea "[DATE] 7:45AM - 6:00PM [DATE] 7:45AM - 5:30PM [DATE] 7:45AM - 5:30PM [DATE] 7:4…"
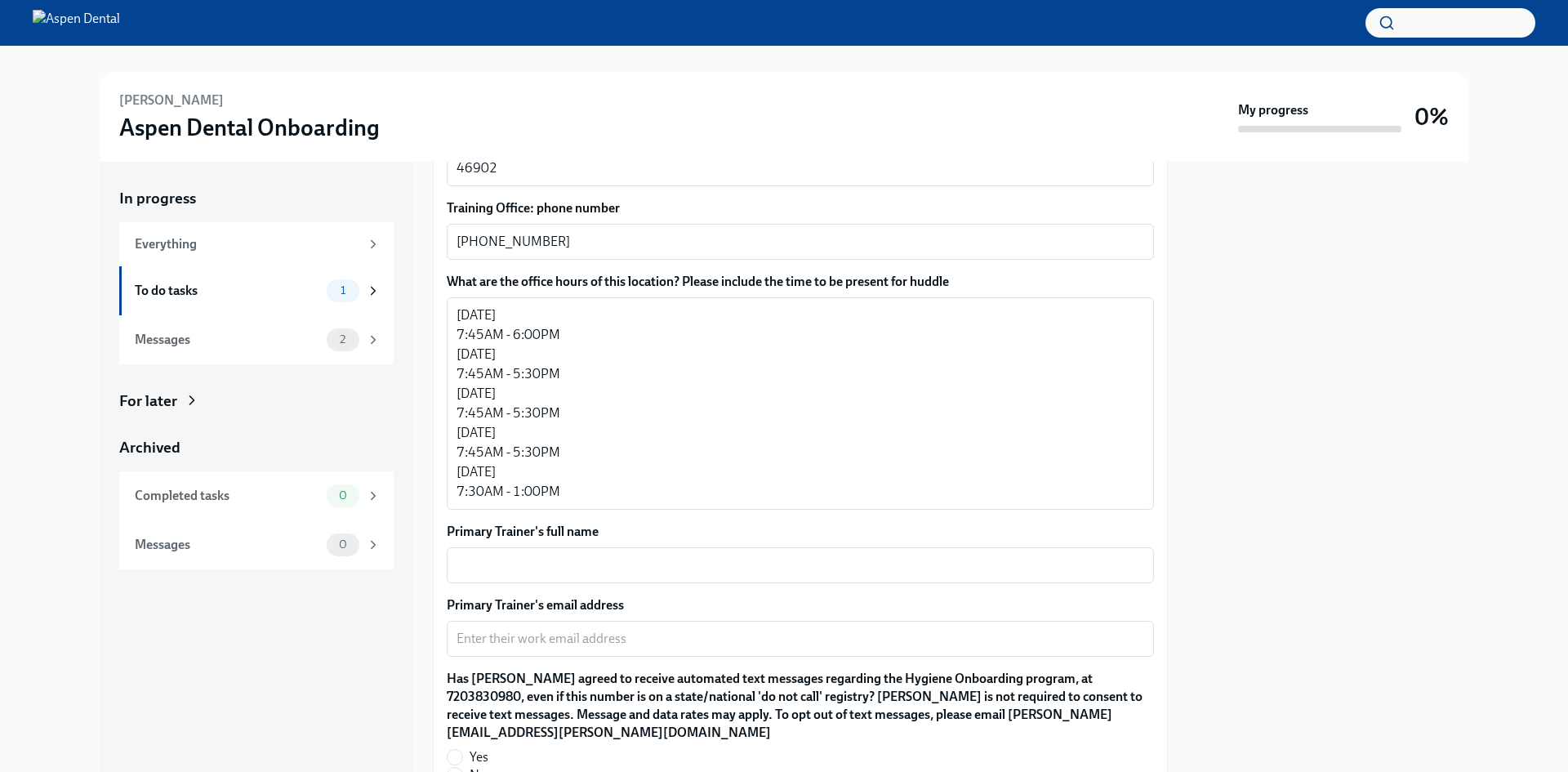
click at [1252, 479] on div at bounding box center [1328, 466] width 281 height 610
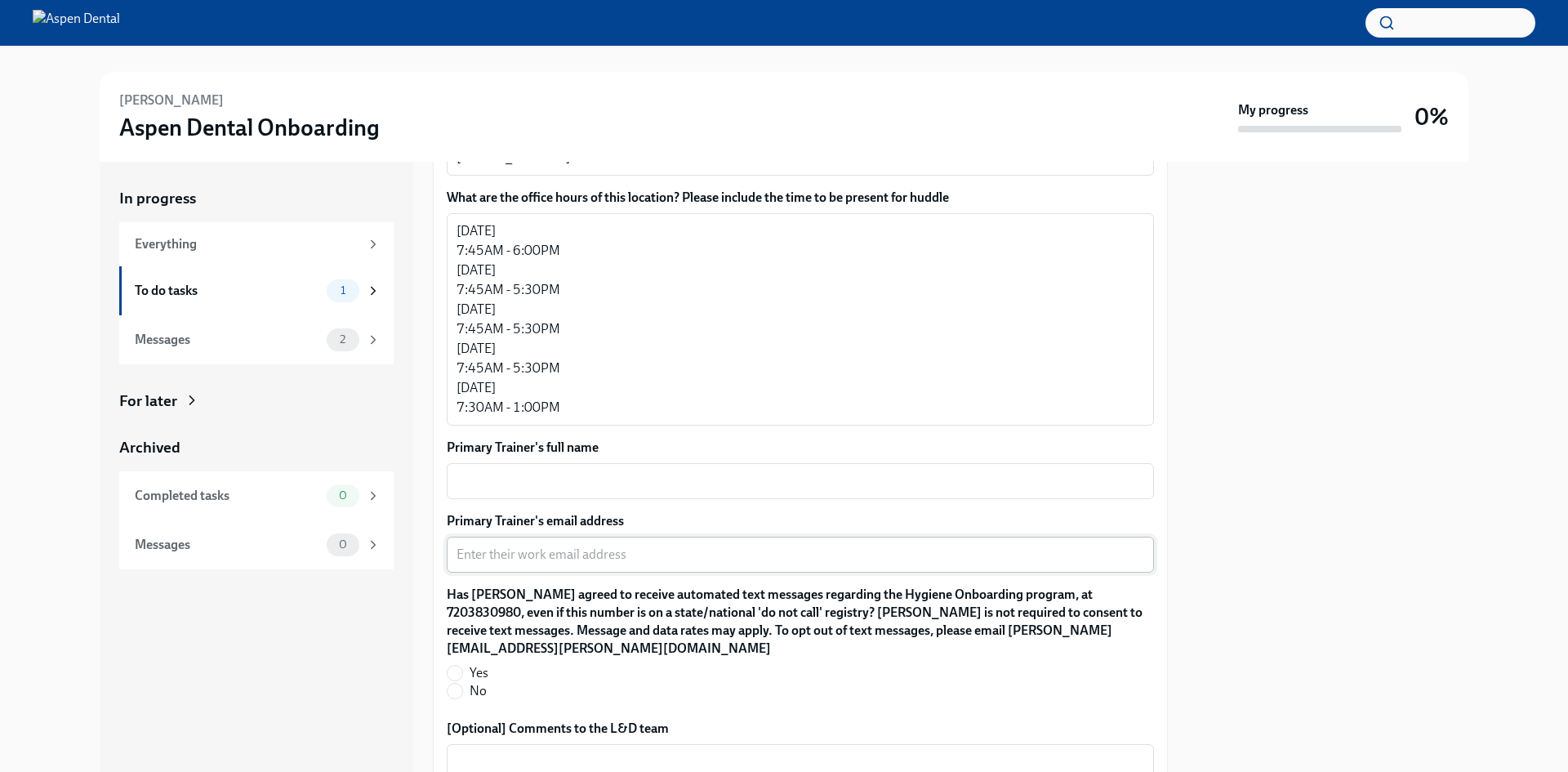
scroll to position [1390, 0]
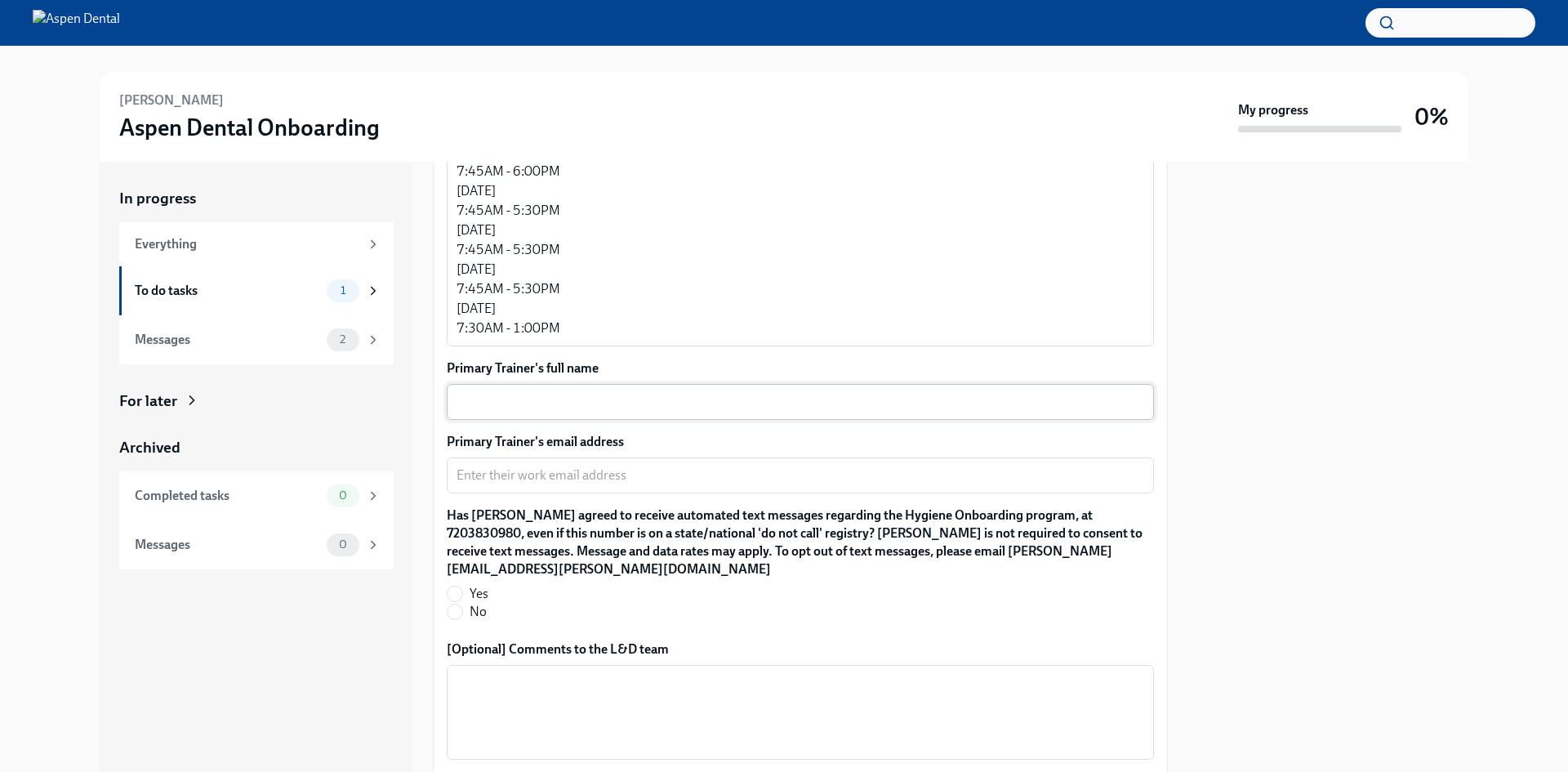
click at [665, 401] on textarea "Primary Trainer's full name" at bounding box center [800, 402] width 688 height 19
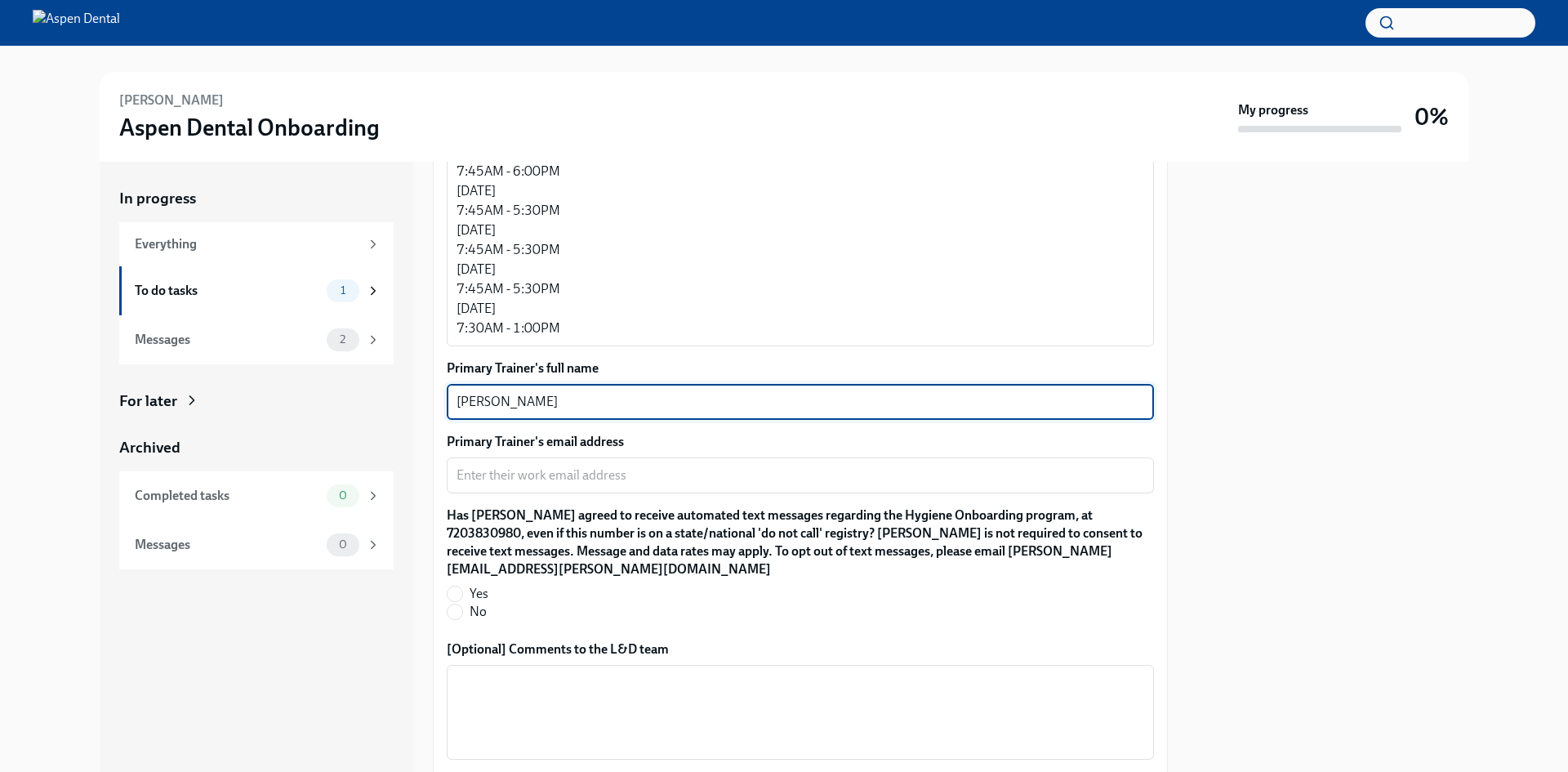
type textarea "[PERSON_NAME]"
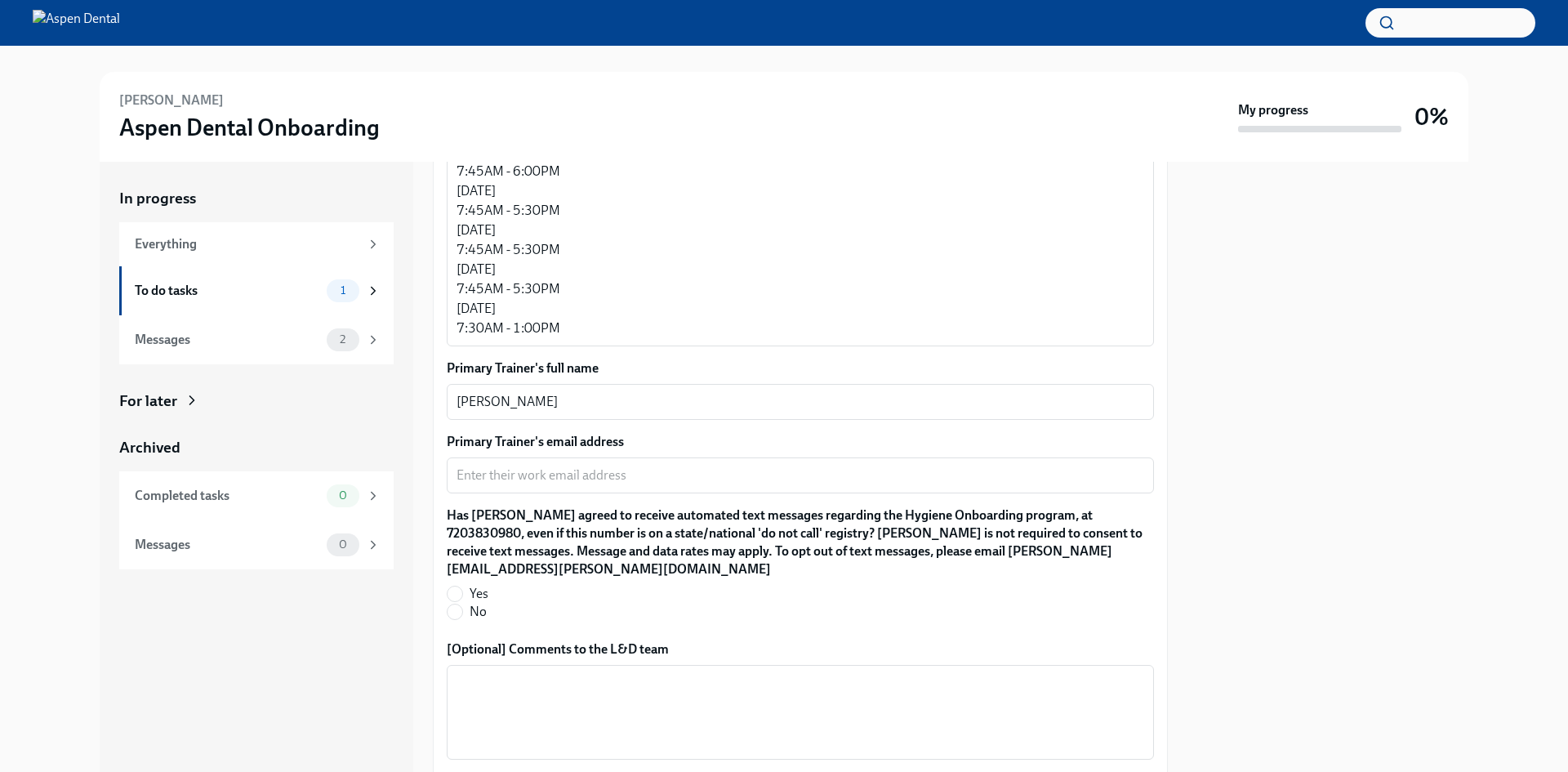
drag, startPoint x: 1492, startPoint y: 329, endPoint x: 1476, endPoint y: 326, distance: 16.3
click at [1492, 329] on div "In progress Everything To do tasks 1 Messages 2 For later Archived Completed ta…" at bounding box center [784, 466] width 1516 height 610
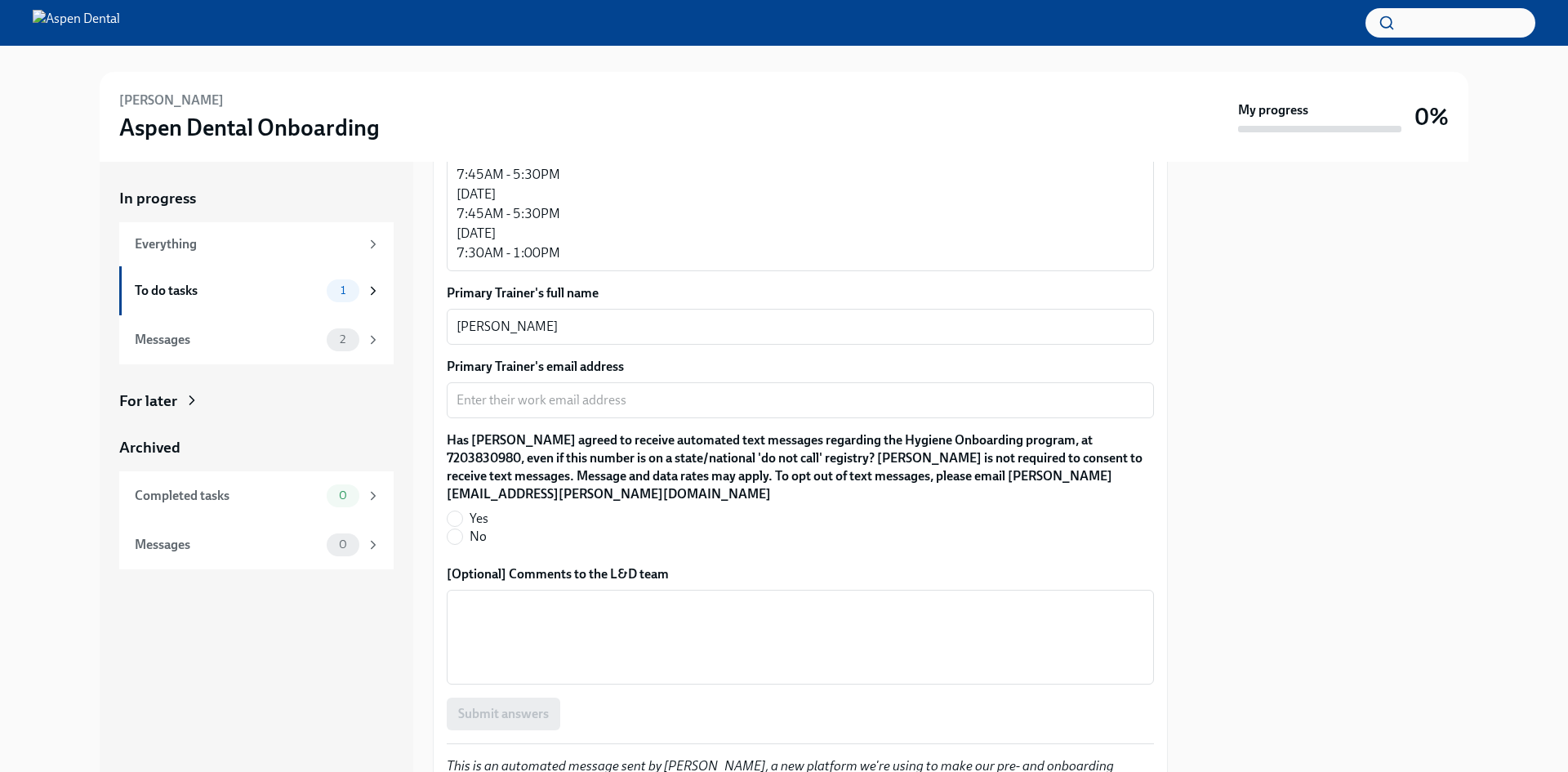
scroll to position [1553, 0]
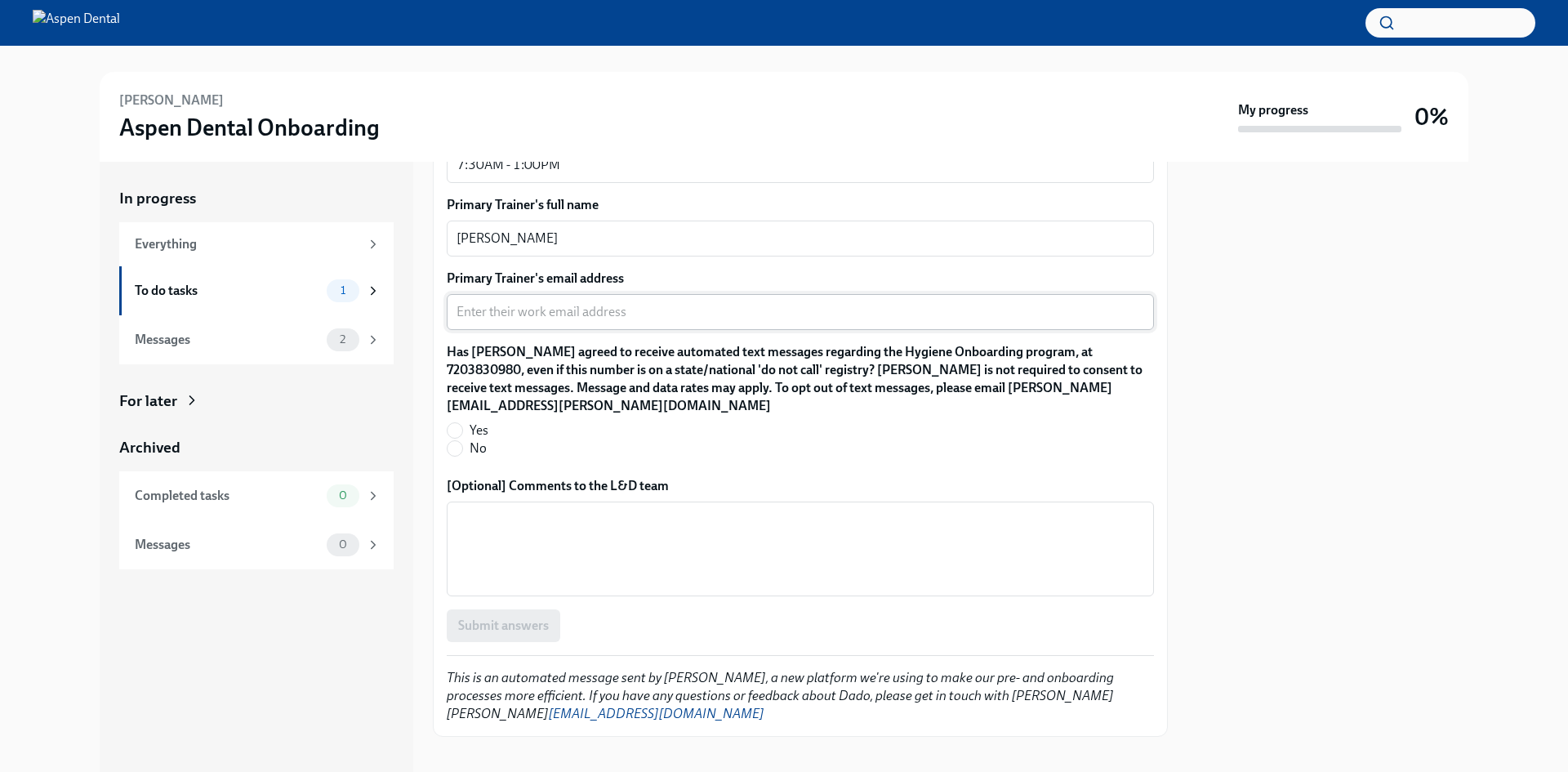
click at [656, 304] on textarea "Primary Trainer's email address" at bounding box center [800, 311] width 688 height 19
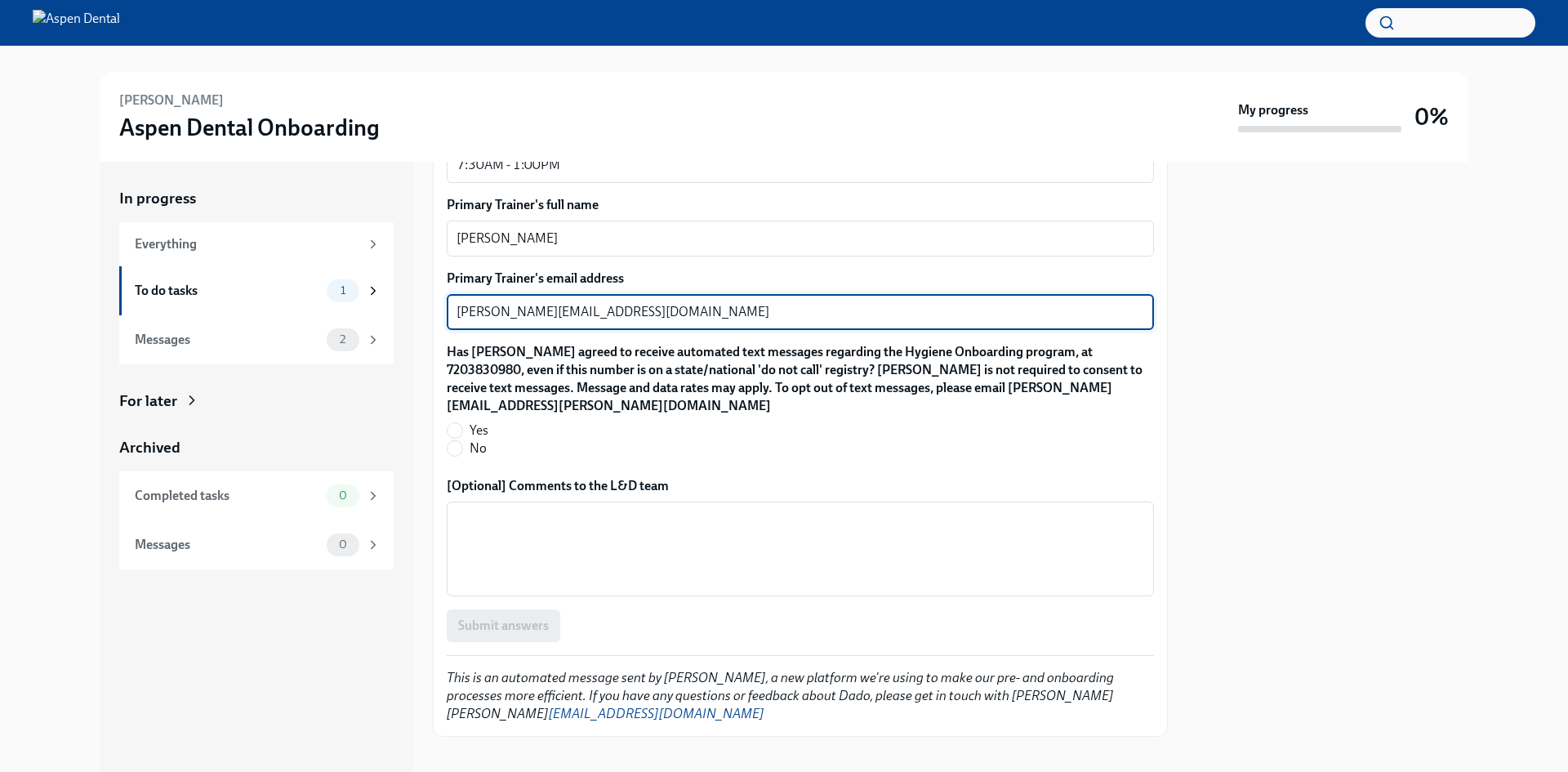
type textarea "[PERSON_NAME][EMAIL_ADDRESS][DOMAIN_NAME]"
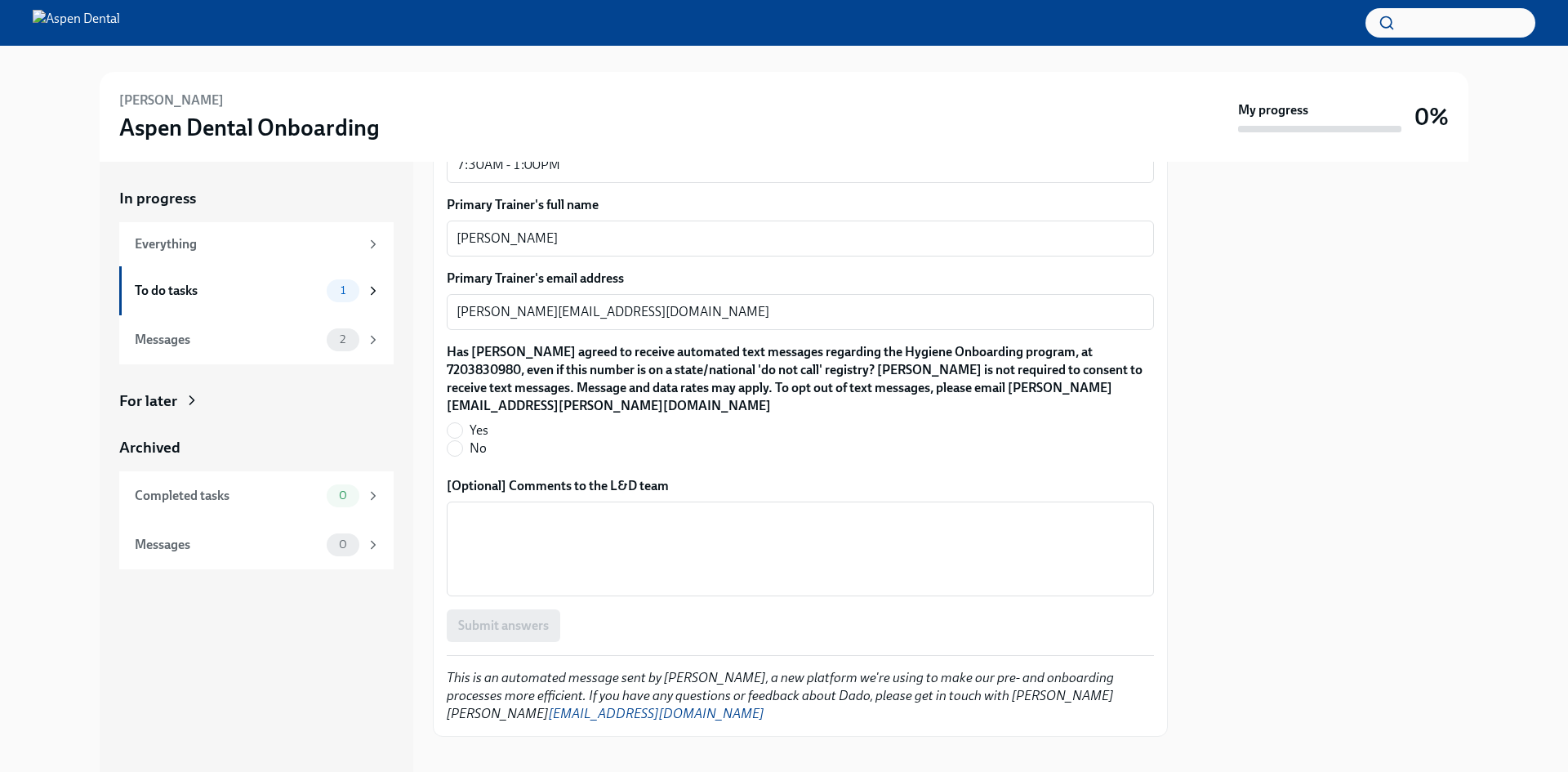
click at [1266, 329] on div at bounding box center [1328, 466] width 281 height 610
click at [462, 424] on input "Yes" at bounding box center [454, 430] width 14 height 14
radio input "true"
click at [1295, 413] on div at bounding box center [1328, 466] width 281 height 610
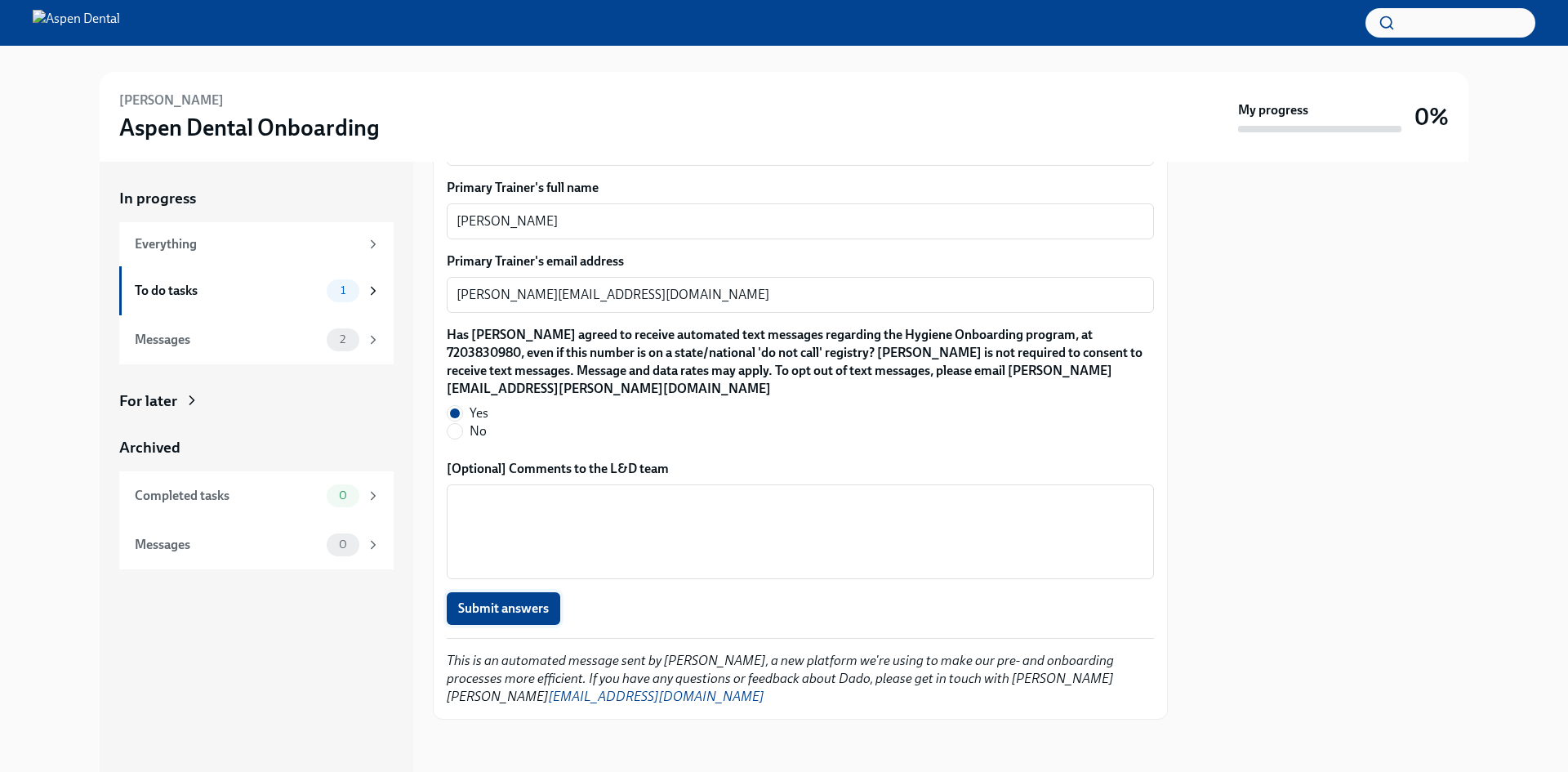
click at [535, 608] on span "Submit answers" at bounding box center [503, 608] width 90 height 16
